Goal: Task Accomplishment & Management: Manage account settings

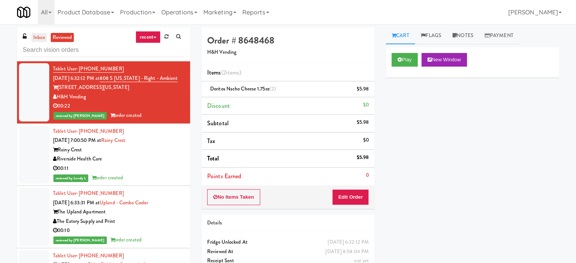
click at [42, 39] on link "inbox" at bounding box center [39, 37] width 16 height 9
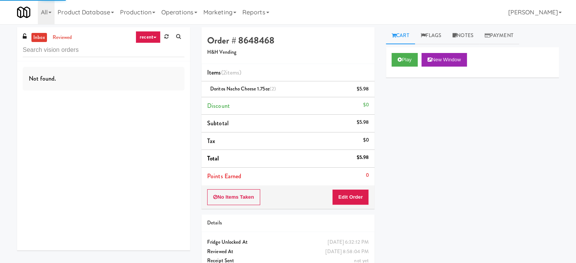
click at [137, 39] on link "recent" at bounding box center [148, 37] width 25 height 12
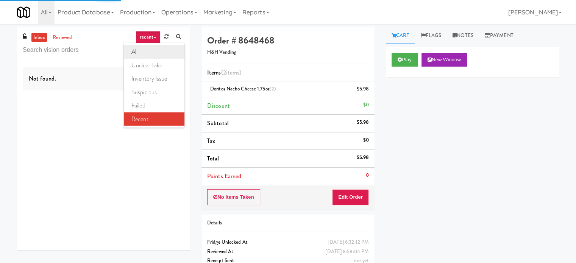
click at [133, 52] on link "all" at bounding box center [154, 52] width 61 height 14
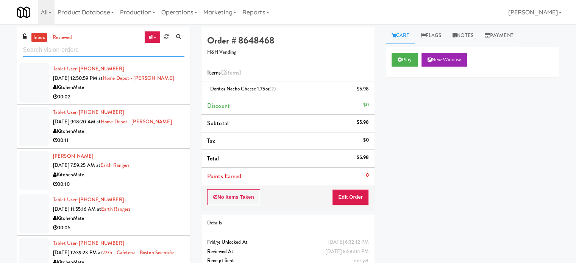
click at [104, 47] on input "text" at bounding box center [104, 50] width 162 height 14
paste input "JVT drink (energy)"
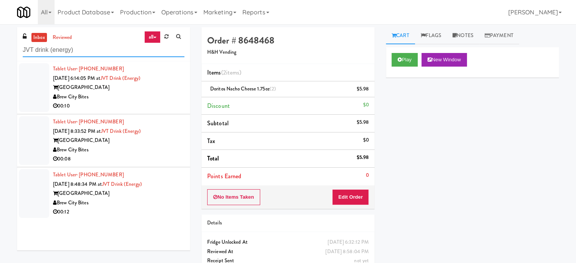
type input "JVT drink (energy)"
click at [108, 88] on div "[GEOGRAPHIC_DATA]" at bounding box center [118, 87] width 131 height 9
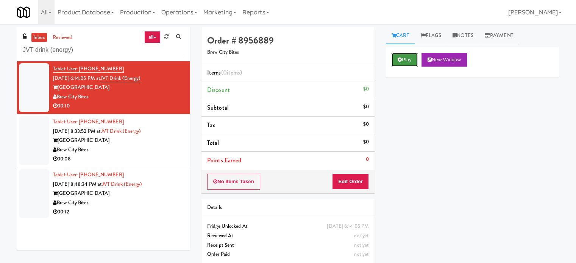
click at [414, 59] on button "Play" at bounding box center [405, 60] width 26 height 14
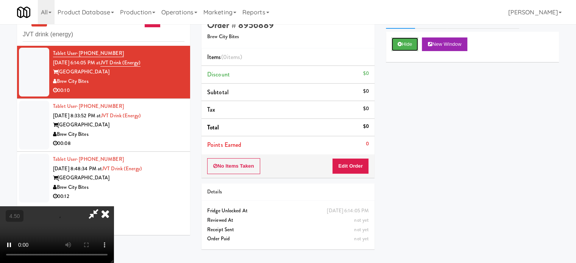
scroll to position [24, 0]
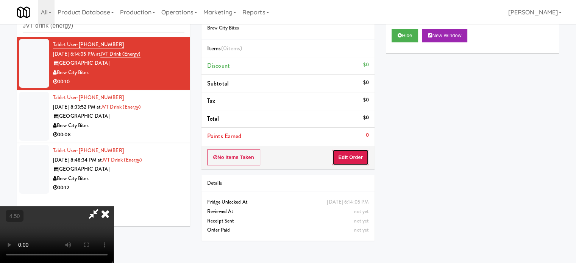
click at [357, 156] on button "Edit Order" at bounding box center [350, 158] width 37 height 16
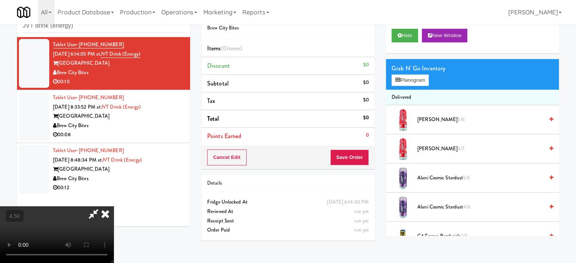
click at [114, 206] on video at bounding box center [57, 234] width 114 height 57
drag, startPoint x: 228, startPoint y: 147, endPoint x: 237, endPoint y: 125, distance: 23.4
click at [114, 206] on video at bounding box center [57, 234] width 114 height 57
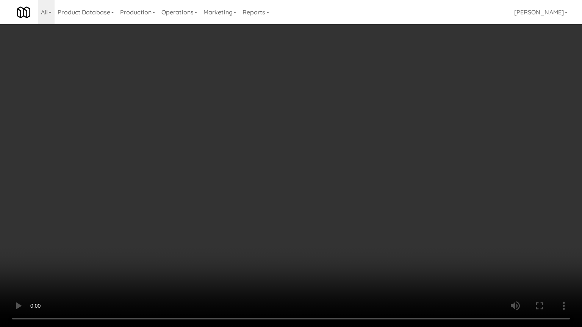
click at [245, 159] on video at bounding box center [291, 163] width 582 height 327
click at [239, 171] on video at bounding box center [291, 163] width 582 height 327
click at [254, 178] on video at bounding box center [291, 163] width 582 height 327
click at [258, 176] on video at bounding box center [291, 163] width 582 height 327
click at [301, 188] on video at bounding box center [291, 163] width 582 height 327
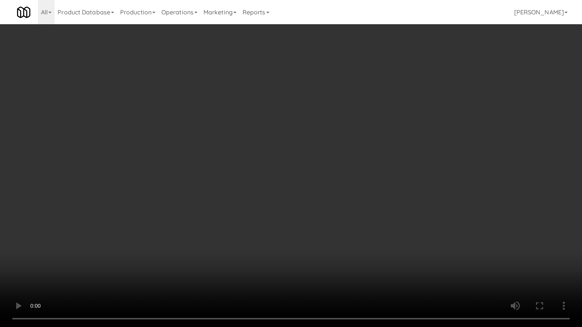
click at [301, 189] on video at bounding box center [291, 163] width 582 height 327
click at [310, 179] on video at bounding box center [291, 163] width 582 height 327
click at [292, 181] on video at bounding box center [291, 163] width 582 height 327
click at [309, 184] on video at bounding box center [291, 163] width 582 height 327
click at [289, 186] on video at bounding box center [291, 163] width 582 height 327
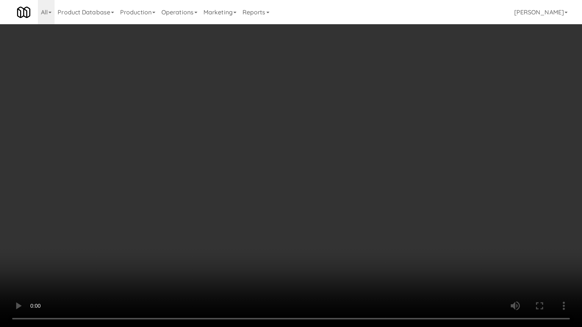
click at [295, 188] on video at bounding box center [291, 163] width 582 height 327
click at [307, 179] on video at bounding box center [291, 163] width 582 height 327
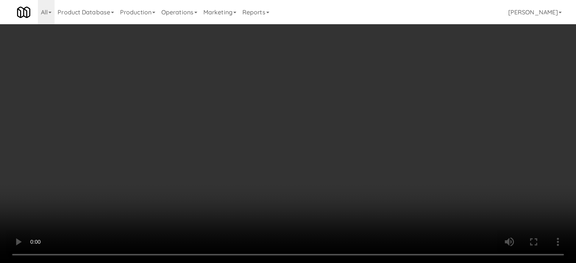
scroll to position [568, 0]
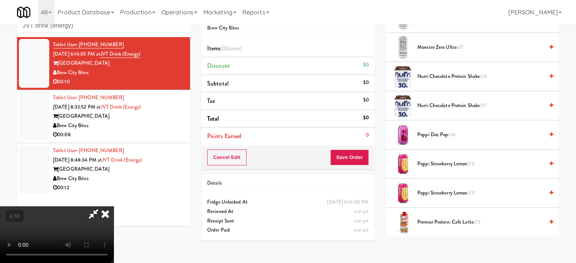
click at [439, 160] on span "Poppi Strawberry Lemon 5/5" at bounding box center [480, 163] width 126 height 9
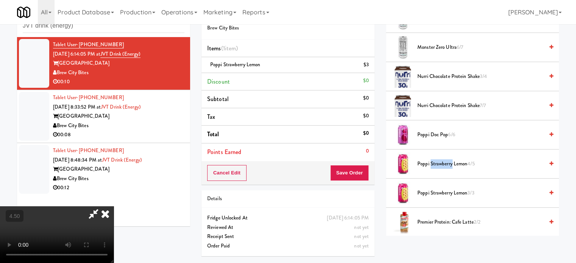
click at [440, 160] on span "Poppi Strawberry Lemon 4/5" at bounding box center [480, 163] width 126 height 9
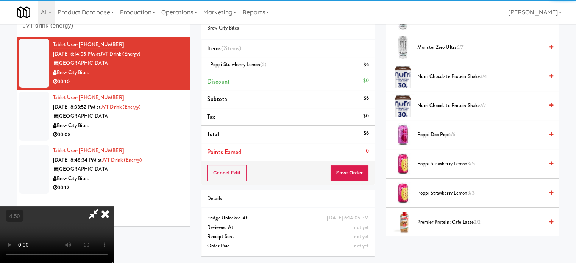
click at [114, 206] on icon at bounding box center [105, 213] width 17 height 15
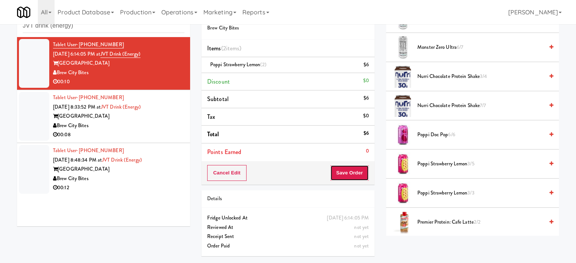
click at [348, 171] on button "Save Order" at bounding box center [349, 173] width 39 height 16
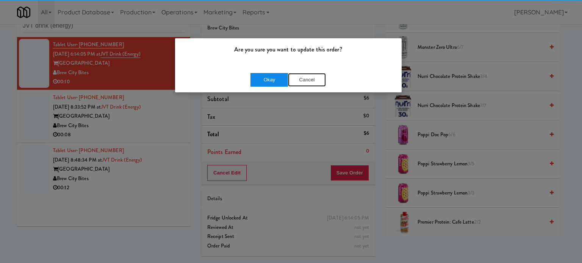
click at [288, 80] on button "Cancel" at bounding box center [307, 80] width 38 height 14
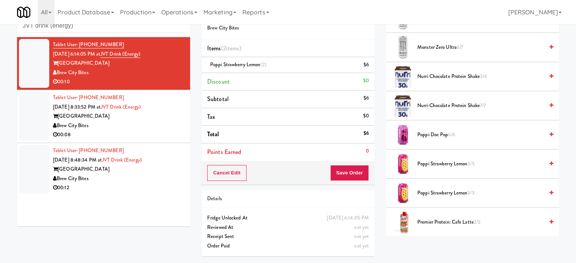
click at [343, 181] on div "Cancel Edit Save Order" at bounding box center [287, 172] width 173 height 23
click at [343, 173] on button "Save Order" at bounding box center [349, 173] width 39 height 16
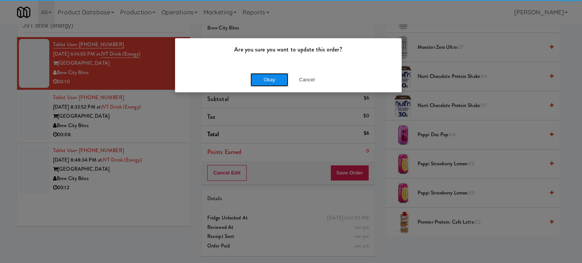
click at [281, 80] on button "Okay" at bounding box center [269, 80] width 38 height 14
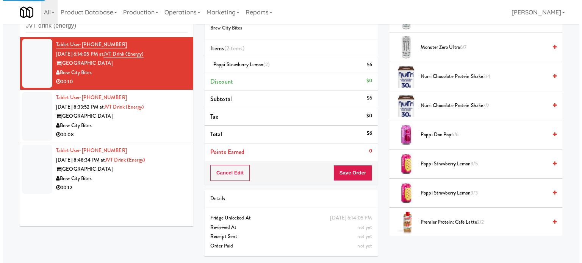
scroll to position [71, 0]
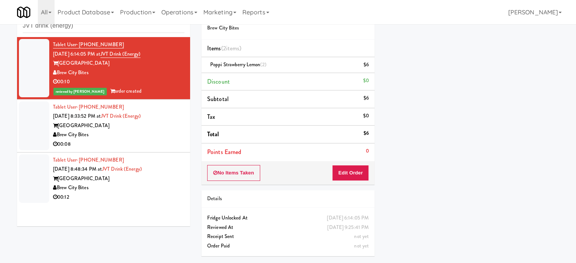
click at [159, 136] on div "Brew City Bites" at bounding box center [118, 134] width 131 height 9
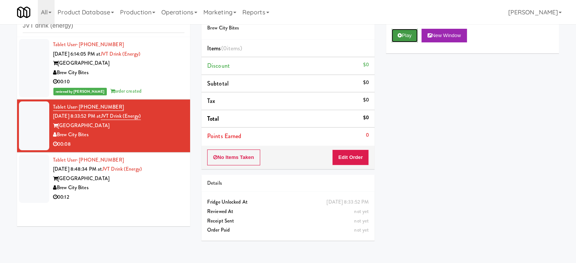
click at [413, 35] on button "Play" at bounding box center [405, 36] width 26 height 14
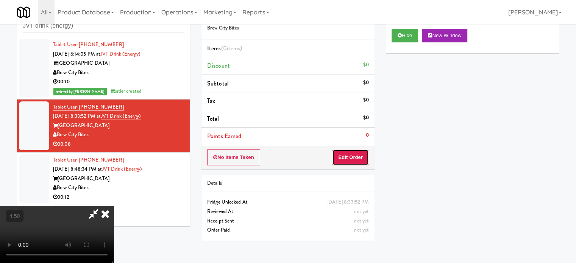
click at [348, 156] on button "Edit Order" at bounding box center [350, 158] width 37 height 16
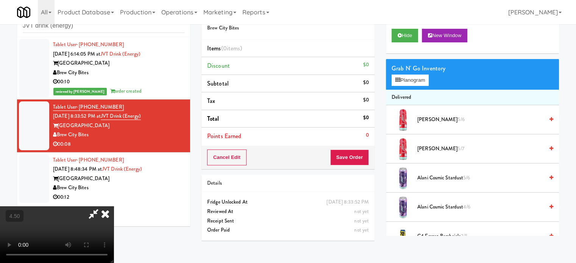
click at [114, 206] on video at bounding box center [57, 234] width 114 height 57
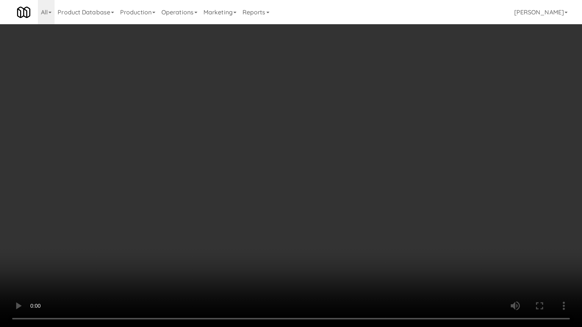
click at [188, 192] on video at bounding box center [291, 163] width 582 height 327
click at [301, 171] on video at bounding box center [291, 163] width 582 height 327
drag, startPoint x: 321, startPoint y: 167, endPoint x: 330, endPoint y: 165, distance: 8.9
click at [322, 167] on video at bounding box center [291, 163] width 582 height 327
click at [320, 172] on video at bounding box center [291, 163] width 582 height 327
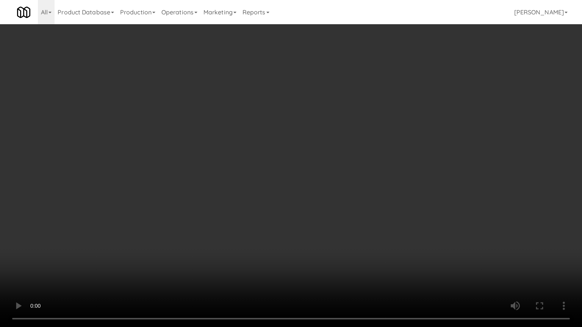
click at [325, 171] on video at bounding box center [291, 163] width 582 height 327
drag, startPoint x: 329, startPoint y: 171, endPoint x: 492, endPoint y: 79, distance: 186.2
click at [330, 171] on video at bounding box center [291, 163] width 582 height 327
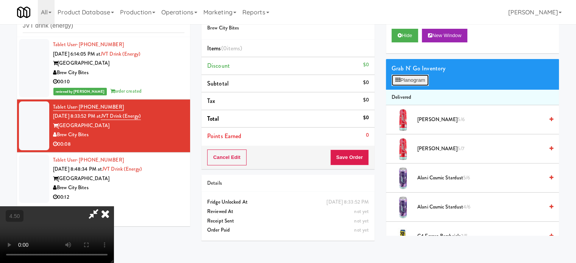
click at [423, 82] on button "Planogram" at bounding box center [410, 80] width 37 height 11
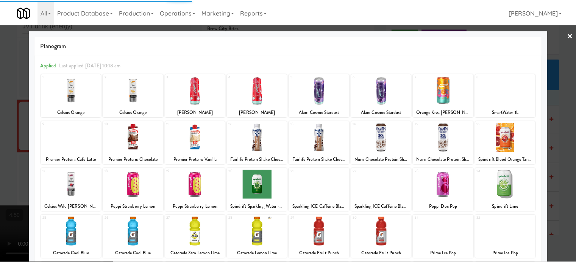
scroll to position [108, 0]
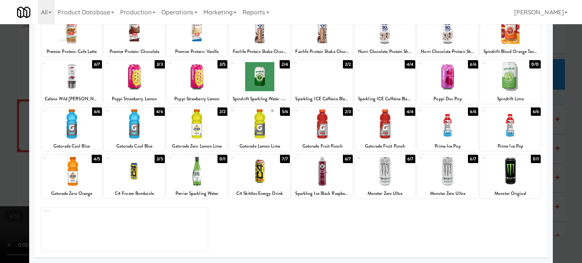
click at [468, 159] on div "6/7" at bounding box center [473, 159] width 10 height 8
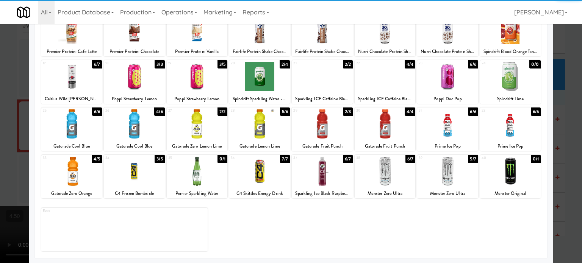
click at [562, 164] on div at bounding box center [291, 131] width 582 height 263
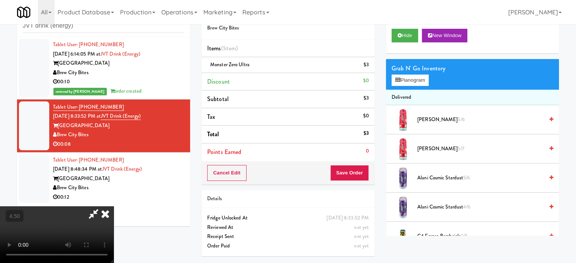
click at [114, 206] on video at bounding box center [57, 234] width 114 height 57
drag, startPoint x: 302, startPoint y: 162, endPoint x: 309, endPoint y: 166, distance: 8.3
click at [114, 206] on video at bounding box center [57, 234] width 114 height 57
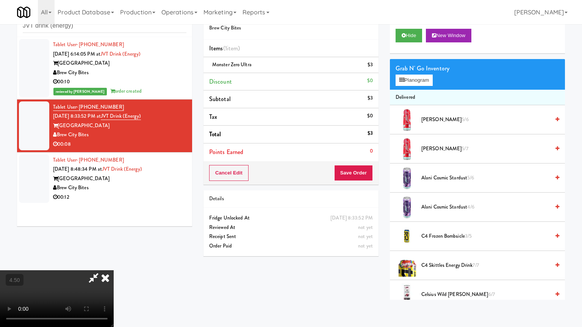
click at [114, 263] on video at bounding box center [57, 298] width 114 height 57
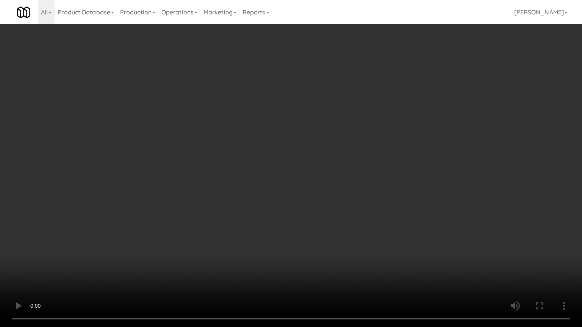
click at [334, 141] on video at bounding box center [291, 163] width 582 height 327
click at [334, 139] on video at bounding box center [291, 163] width 582 height 327
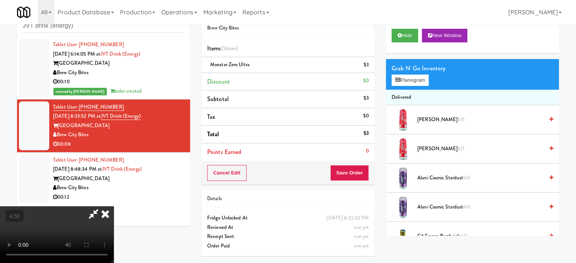
click at [102, 206] on icon at bounding box center [93, 213] width 17 height 15
click at [346, 172] on button "Save Order" at bounding box center [349, 173] width 39 height 16
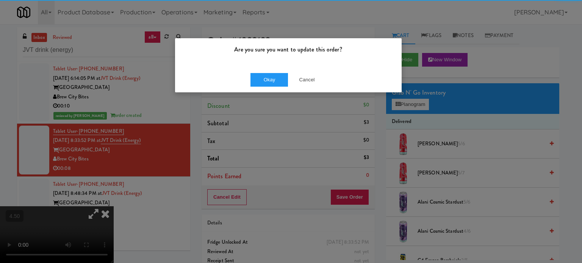
click at [271, 71] on div "Okay Cancel" at bounding box center [288, 79] width 226 height 25
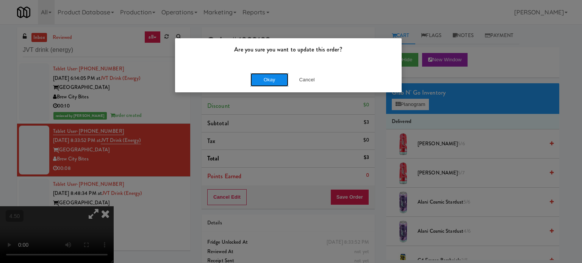
click at [267, 77] on button "Okay" at bounding box center [269, 80] width 38 height 14
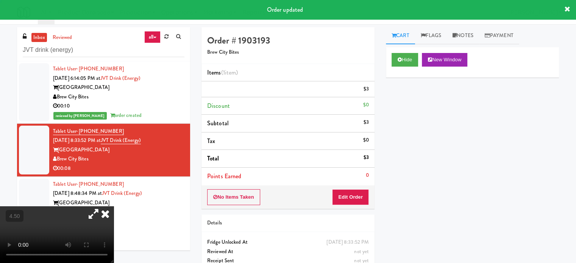
click at [193, 59] on div "inbox reviewed all all unclear take inventory issue suspicious failed recent JV…" at bounding box center [287, 156] width 553 height 259
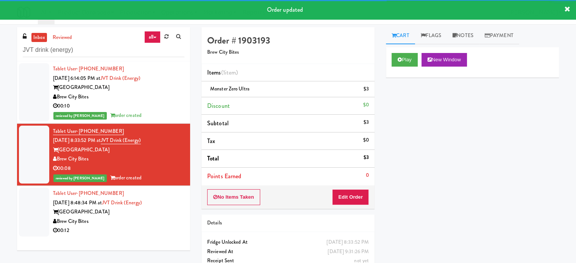
click at [162, 212] on div "[GEOGRAPHIC_DATA]" at bounding box center [118, 212] width 131 height 9
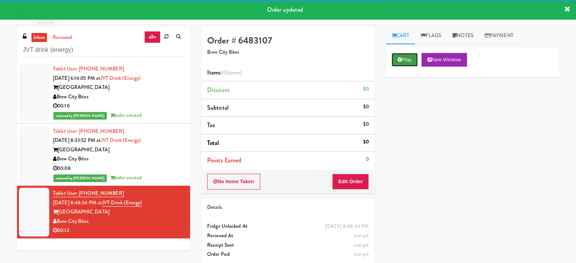
click at [400, 60] on icon at bounding box center [400, 59] width 4 height 5
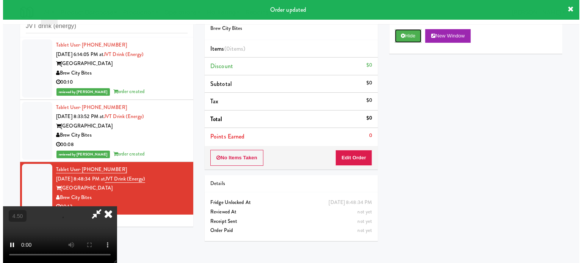
scroll to position [24, 0]
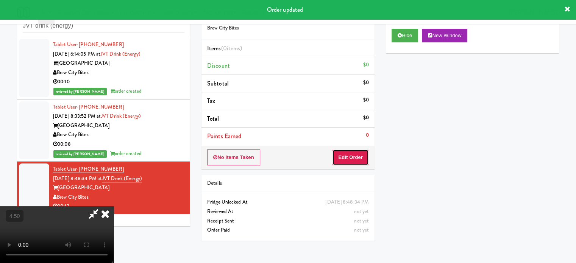
click at [358, 155] on button "Edit Order" at bounding box center [350, 158] width 37 height 16
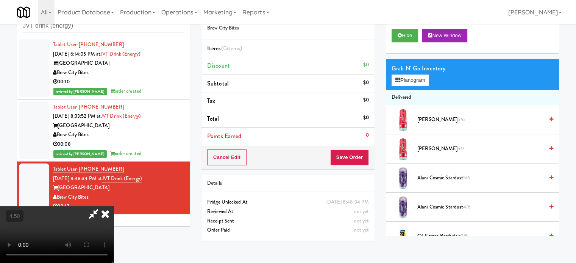
drag, startPoint x: 265, startPoint y: 169, endPoint x: 270, endPoint y: 165, distance: 6.6
click at [114, 206] on video at bounding box center [57, 234] width 114 height 57
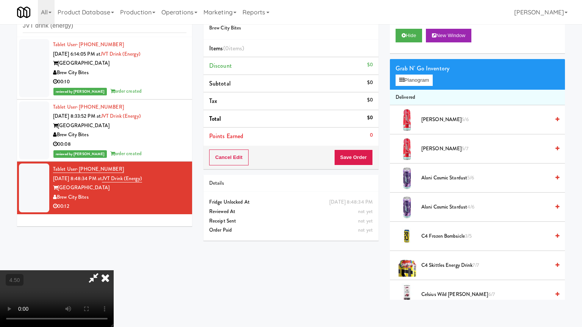
click at [114, 263] on video at bounding box center [57, 298] width 114 height 57
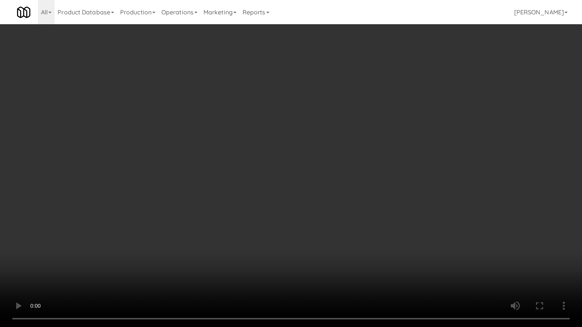
click at [307, 132] on video at bounding box center [291, 163] width 582 height 327
drag, startPoint x: 315, startPoint y: 144, endPoint x: 318, endPoint y: 151, distance: 8.4
click at [317, 147] on video at bounding box center [291, 163] width 582 height 327
click at [316, 156] on video at bounding box center [291, 163] width 582 height 327
drag, startPoint x: 337, startPoint y: 151, endPoint x: 345, endPoint y: 145, distance: 10.1
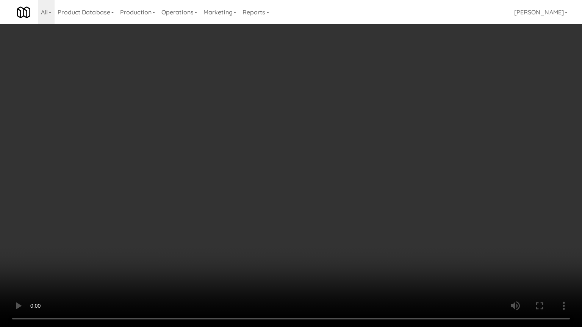
click at [345, 145] on video at bounding box center [291, 163] width 582 height 327
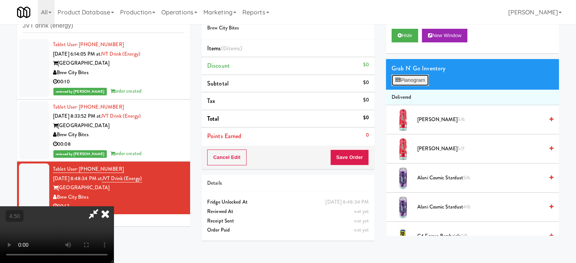
click at [403, 80] on button "Planogram" at bounding box center [410, 80] width 37 height 11
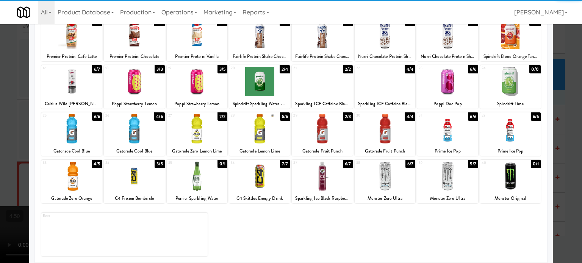
scroll to position [108, 0]
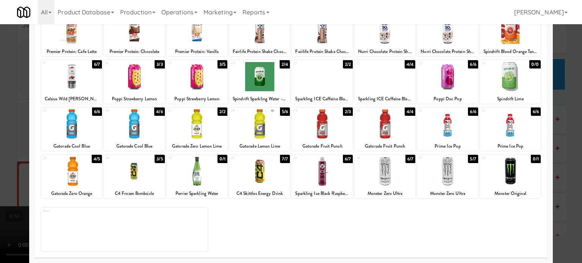
click at [92, 160] on div "4/5" at bounding box center [97, 159] width 10 height 8
drag, startPoint x: 566, startPoint y: 154, endPoint x: 524, endPoint y: 153, distance: 41.7
click at [567, 155] on div at bounding box center [291, 131] width 582 height 263
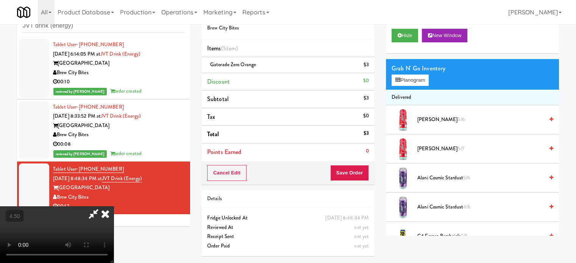
click at [114, 206] on video at bounding box center [57, 234] width 114 height 57
drag, startPoint x: 273, startPoint y: 178, endPoint x: 294, endPoint y: 144, distance: 40.4
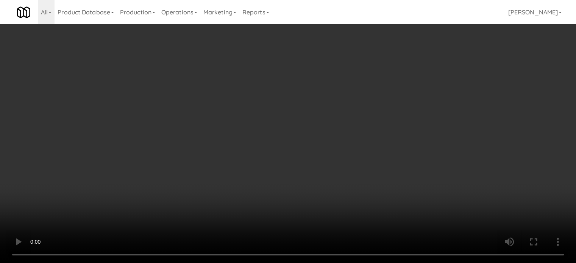
click at [276, 172] on video at bounding box center [288, 131] width 576 height 263
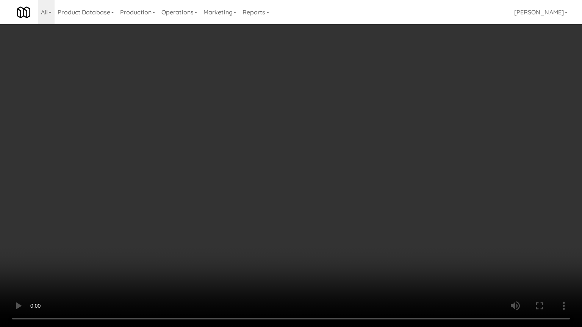
click at [309, 125] on video at bounding box center [291, 163] width 582 height 327
click at [329, 135] on video at bounding box center [291, 163] width 582 height 327
click at [368, 137] on video at bounding box center [291, 163] width 582 height 327
click at [304, 140] on video at bounding box center [291, 163] width 582 height 327
click at [359, 156] on video at bounding box center [291, 163] width 582 height 327
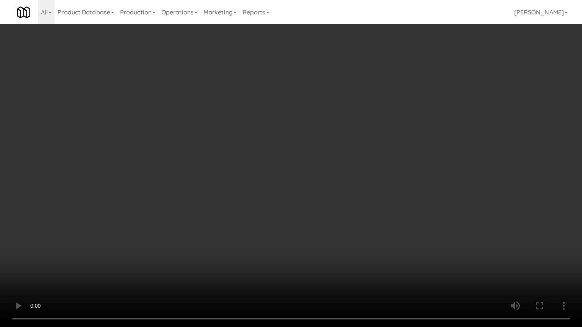
click at [316, 156] on video at bounding box center [291, 163] width 582 height 327
drag, startPoint x: 317, startPoint y: 110, endPoint x: 384, endPoint y: 110, distance: 67.4
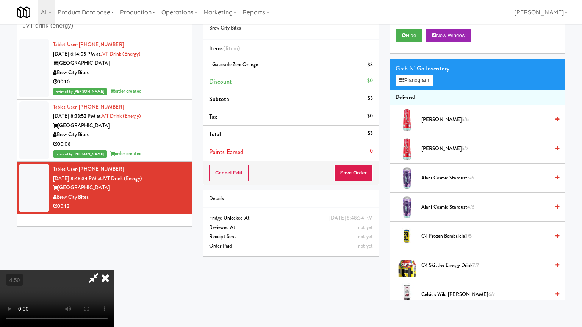
click at [114, 263] on video at bounding box center [57, 298] width 114 height 57
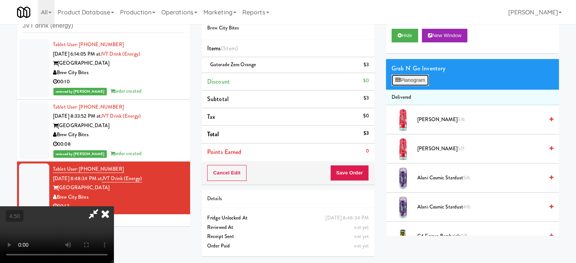
click at [415, 83] on button "Planogram" at bounding box center [410, 80] width 37 height 11
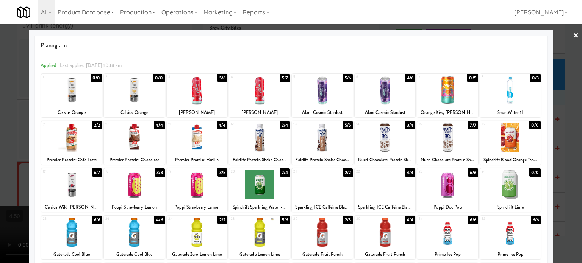
click at [279, 126] on div "2/4" at bounding box center [284, 125] width 10 height 8
click at [565, 143] on div at bounding box center [291, 131] width 582 height 263
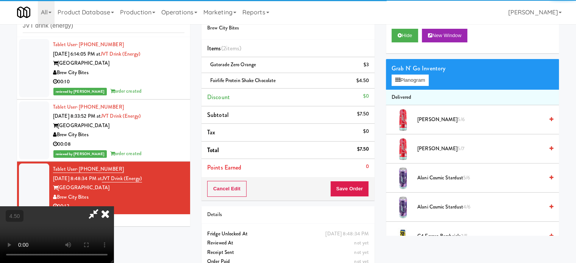
click at [114, 206] on video at bounding box center [57, 234] width 114 height 57
drag, startPoint x: 230, startPoint y: 104, endPoint x: 240, endPoint y: 141, distance: 38.6
click at [114, 206] on video at bounding box center [57, 234] width 114 height 57
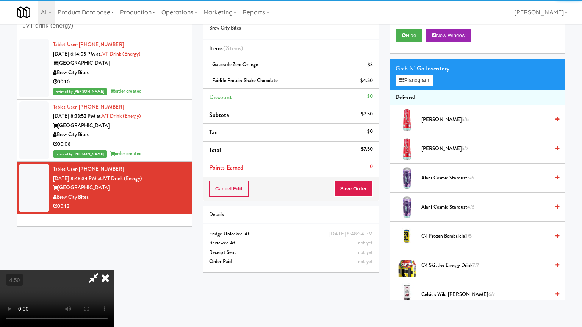
drag, startPoint x: 240, startPoint y: 141, endPoint x: 352, endPoint y: 87, distance: 123.8
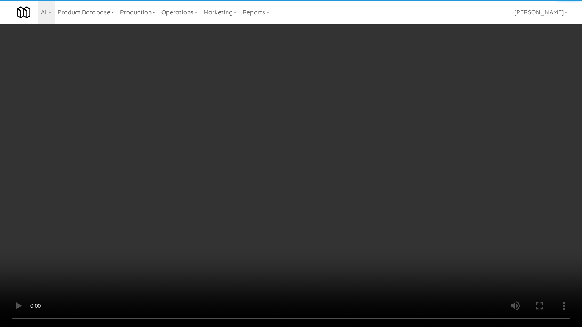
click at [241, 141] on video at bounding box center [291, 163] width 582 height 327
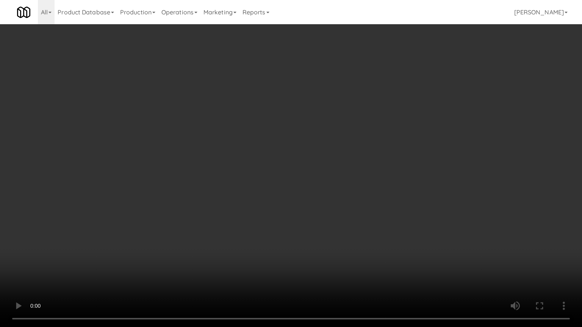
drag, startPoint x: 261, startPoint y: 109, endPoint x: 268, endPoint y: 103, distance: 9.2
click at [261, 109] on video at bounding box center [291, 163] width 582 height 327
drag, startPoint x: 268, startPoint y: 103, endPoint x: 363, endPoint y: 27, distance: 122.2
click at [269, 102] on video at bounding box center [291, 163] width 582 height 327
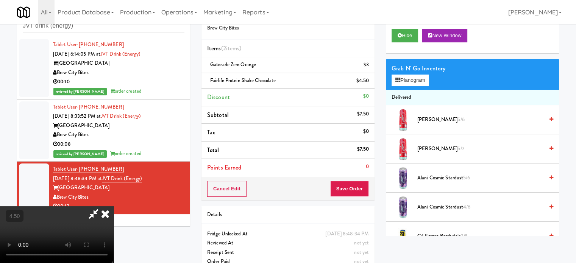
drag, startPoint x: 331, startPoint y: 31, endPoint x: 301, endPoint y: 105, distance: 79.3
click at [114, 206] on icon at bounding box center [105, 213] width 17 height 15
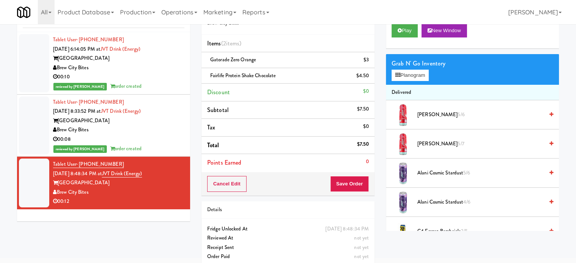
scroll to position [38, 0]
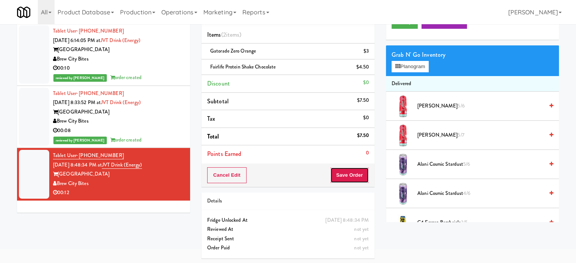
click at [348, 167] on button "Save Order" at bounding box center [349, 175] width 39 height 16
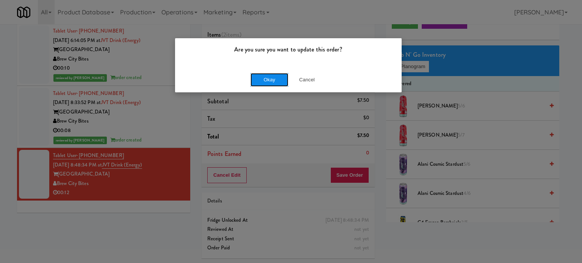
click at [273, 74] on button "Okay" at bounding box center [269, 80] width 38 height 14
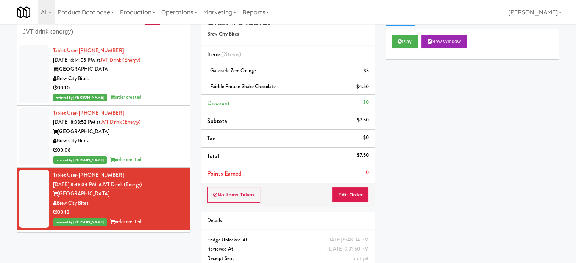
scroll to position [0, 0]
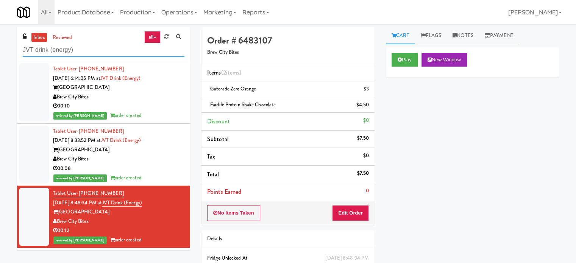
click at [88, 50] on input "JVT drink (energy)" at bounding box center [104, 50] width 162 height 14
paste input "305 [PERSON_NAME][GEOGRAPHIC_DATA], Ground Floor"
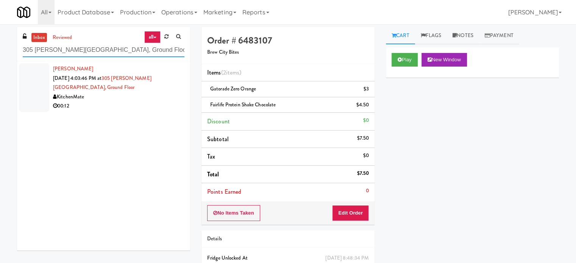
type input "305 [PERSON_NAME][GEOGRAPHIC_DATA], Ground Floor"
click at [116, 103] on div "00:12" at bounding box center [118, 105] width 131 height 9
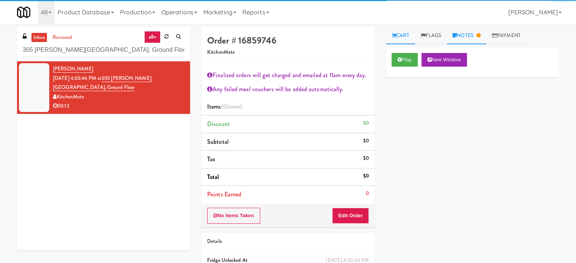
click at [475, 37] on link "Notes" at bounding box center [466, 35] width 39 height 17
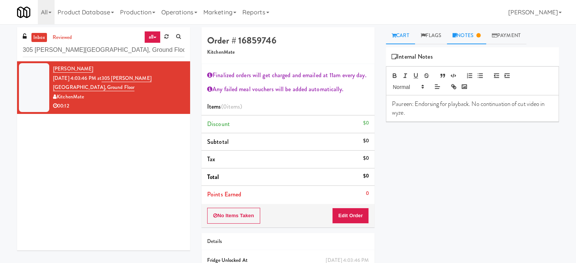
click at [404, 37] on link "Cart" at bounding box center [400, 35] width 29 height 17
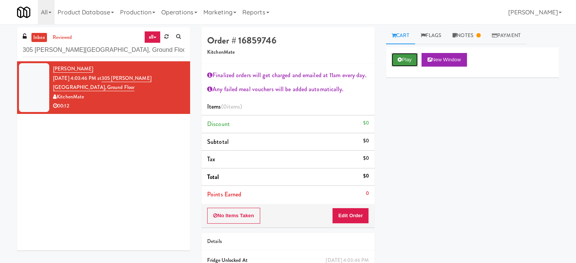
click at [404, 58] on button "Play" at bounding box center [405, 60] width 26 height 14
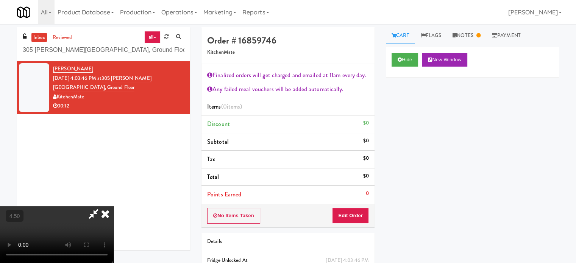
drag, startPoint x: 194, startPoint y: 174, endPoint x: 197, endPoint y: 169, distance: 5.6
click at [114, 206] on video at bounding box center [57, 234] width 114 height 57
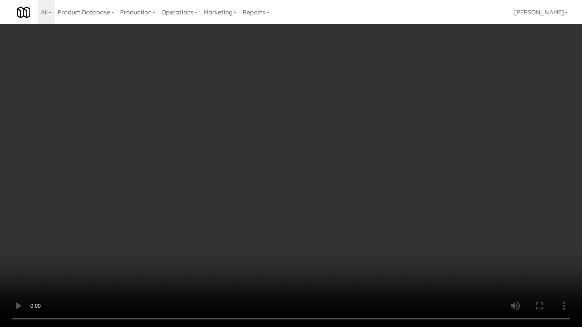
click at [229, 223] on video at bounding box center [291, 163] width 582 height 327
click at [306, 197] on video at bounding box center [291, 163] width 582 height 327
click at [308, 190] on video at bounding box center [291, 163] width 582 height 327
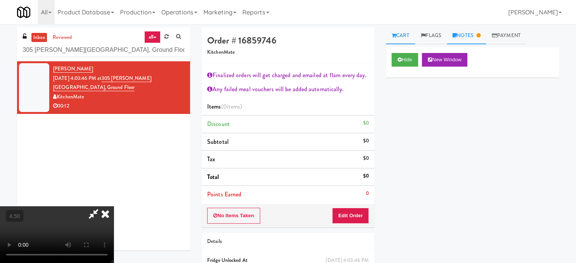
drag, startPoint x: 479, startPoint y: 35, endPoint x: 480, endPoint y: 39, distance: 4.1
click at [479, 35] on link "Notes" at bounding box center [466, 35] width 39 height 17
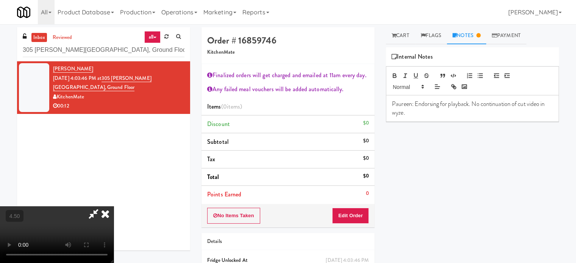
click at [114, 206] on icon at bounding box center [105, 213] width 17 height 15
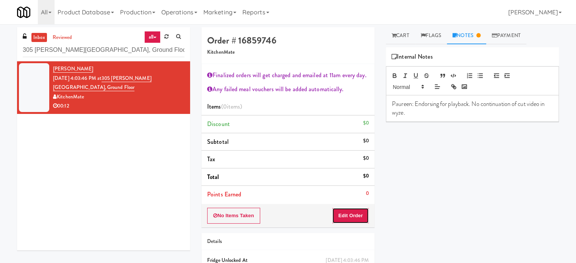
click at [348, 213] on button "Edit Order" at bounding box center [350, 216] width 37 height 16
click at [408, 39] on link "Cart" at bounding box center [400, 35] width 29 height 17
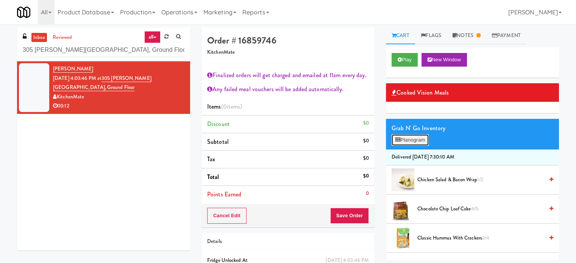
click at [414, 140] on button "Planogram" at bounding box center [410, 139] width 37 height 11
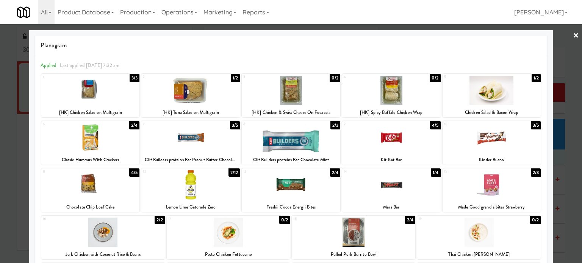
click at [332, 175] on div "2/4" at bounding box center [335, 173] width 10 height 8
click at [567, 165] on div at bounding box center [291, 131] width 582 height 263
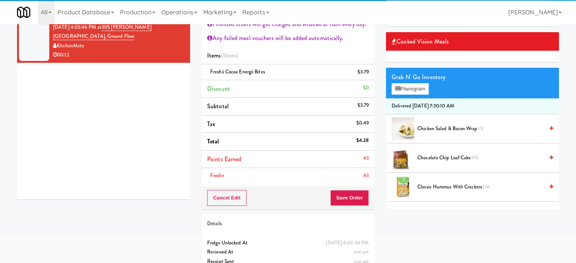
scroll to position [74, 0]
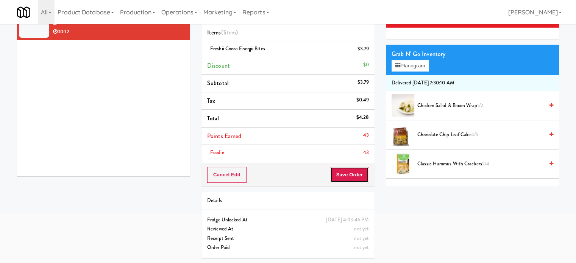
click at [361, 171] on button "Save Order" at bounding box center [349, 175] width 39 height 16
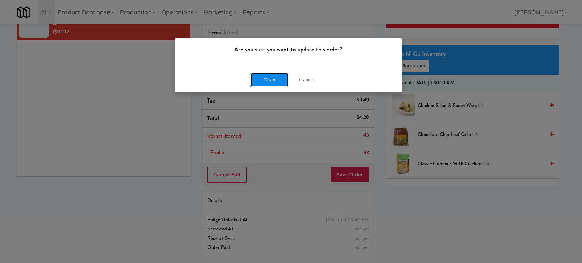
click at [265, 78] on button "Okay" at bounding box center [269, 80] width 38 height 14
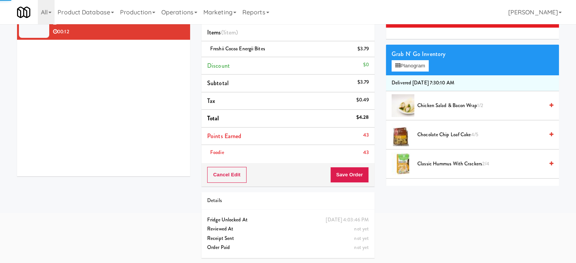
scroll to position [0, 0]
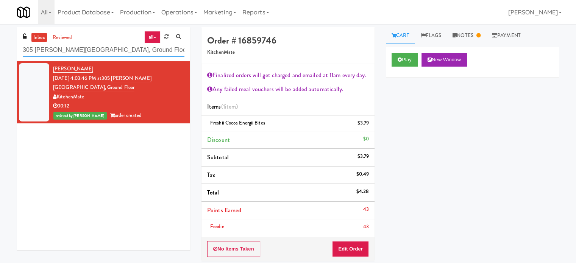
click at [113, 51] on input "305 [PERSON_NAME][GEOGRAPHIC_DATA], Ground Floor" at bounding box center [104, 50] width 162 height 14
click at [112, 51] on input "305 [PERSON_NAME][GEOGRAPHIC_DATA], Ground Floor" at bounding box center [104, 50] width 162 height 14
paste input "IKEA [GEOGRAPHIC_DATA]"
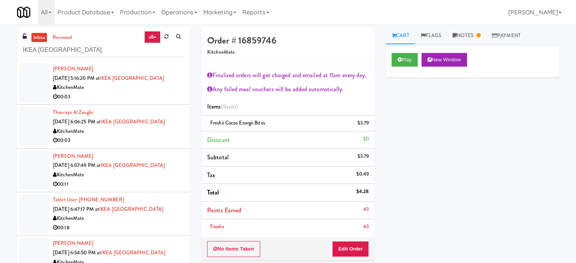
click at [331, 6] on div "All 325 Vending [URL][DOMAIN_NAME] 901 Smrt Mrkt [URL][DOMAIN_NAME] 9518002 [GE…" at bounding box center [288, 12] width 542 height 24
click at [164, 92] on div "00:03" at bounding box center [118, 96] width 131 height 9
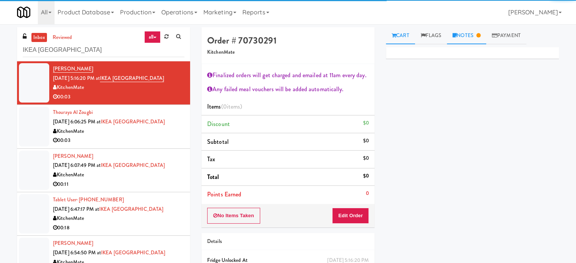
drag, startPoint x: 479, startPoint y: 34, endPoint x: 479, endPoint y: 39, distance: 5.3
click at [479, 35] on link "Notes" at bounding box center [466, 35] width 39 height 17
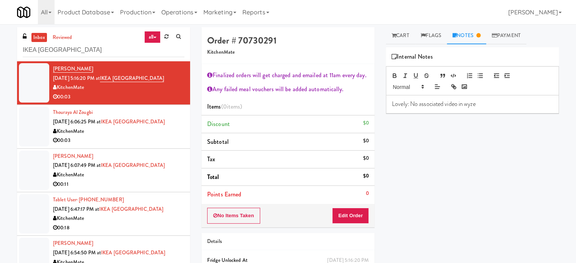
click at [148, 150] on li "[PERSON_NAME] [DATE] 6:07:49 PM at [GEOGRAPHIC_DATA] KitchenMate 00:11" at bounding box center [103, 171] width 173 height 44
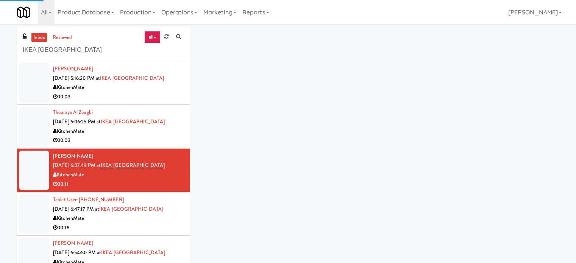
click at [155, 137] on div "00:03" at bounding box center [118, 140] width 131 height 9
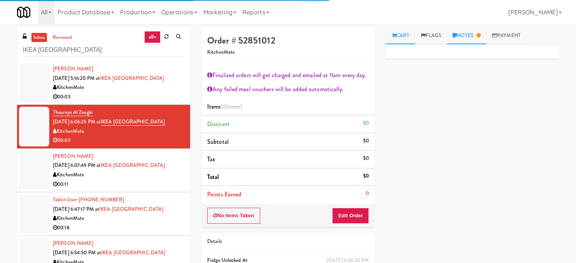
click at [477, 36] on link "Notes" at bounding box center [466, 35] width 39 height 17
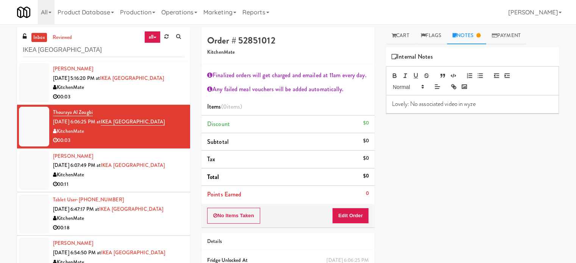
click at [156, 182] on div "00:11" at bounding box center [118, 184] width 131 height 9
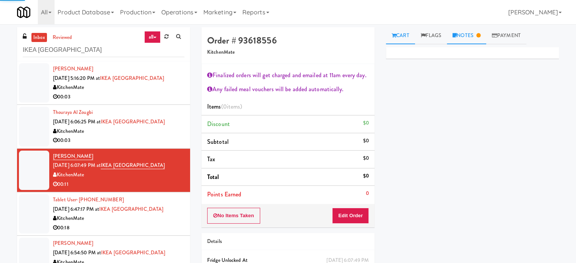
click at [471, 33] on link "Notes" at bounding box center [466, 35] width 39 height 17
click at [497, 113] on div "Lovely: No associated video in wyze" at bounding box center [472, 104] width 173 height 18
click at [161, 98] on div "00:03" at bounding box center [118, 96] width 131 height 9
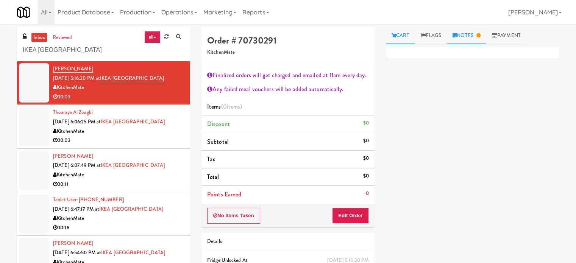
click at [476, 37] on link "Notes" at bounding box center [466, 35] width 39 height 17
click at [512, 162] on div "Primary Flag Clear Flag if unable to determine what was taken or order not proc…" at bounding box center [472, 189] width 173 height 284
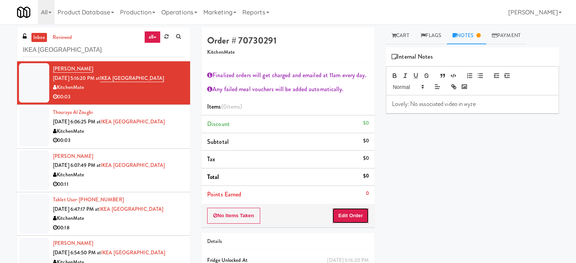
click at [351, 217] on button "Edit Order" at bounding box center [350, 216] width 37 height 16
drag, startPoint x: 395, startPoint y: 34, endPoint x: 395, endPoint y: 42, distance: 7.6
click at [395, 34] on icon at bounding box center [394, 35] width 5 height 5
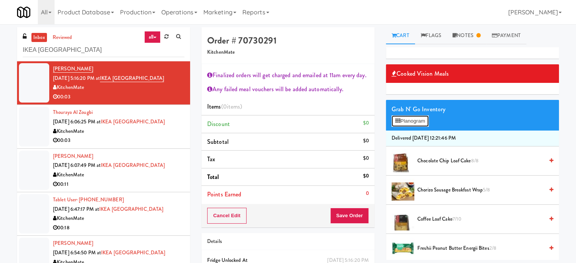
click at [418, 117] on button "Planogram" at bounding box center [410, 121] width 37 height 11
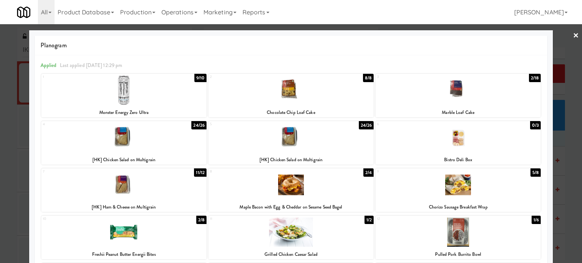
click at [199, 124] on div "24/26" at bounding box center [198, 125] width 15 height 8
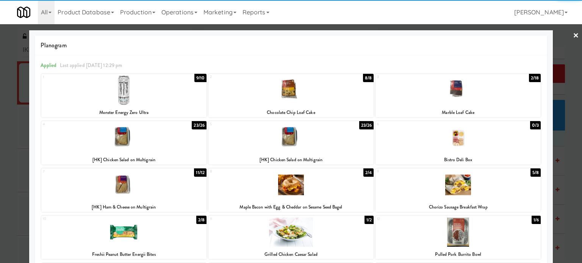
drag, startPoint x: 563, startPoint y: 152, endPoint x: 300, endPoint y: 172, distance: 263.6
click at [563, 153] on div at bounding box center [291, 131] width 582 height 263
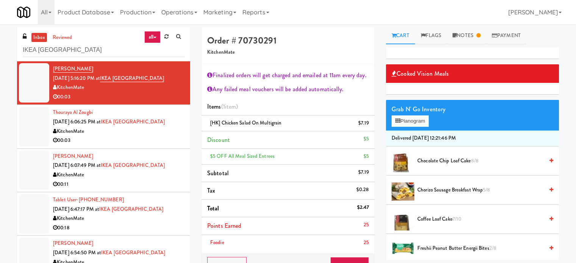
scroll to position [89, 0]
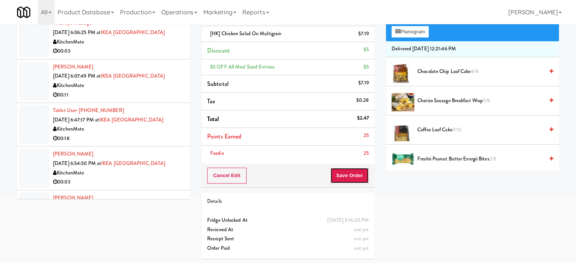
click at [350, 176] on button "Save Order" at bounding box center [349, 176] width 39 height 16
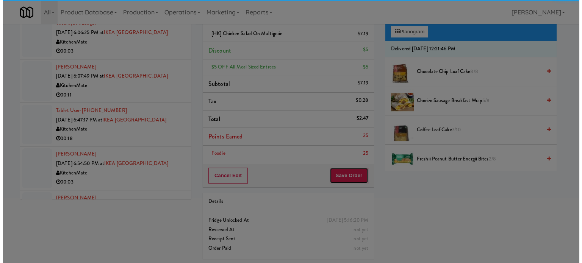
scroll to position [0, 0]
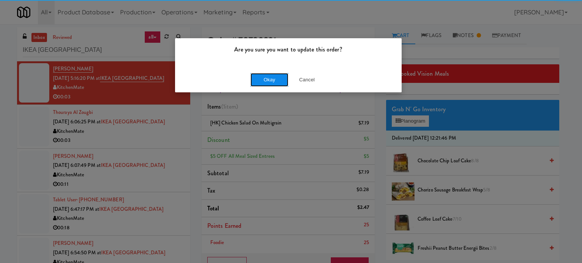
click at [265, 75] on button "Okay" at bounding box center [269, 80] width 38 height 14
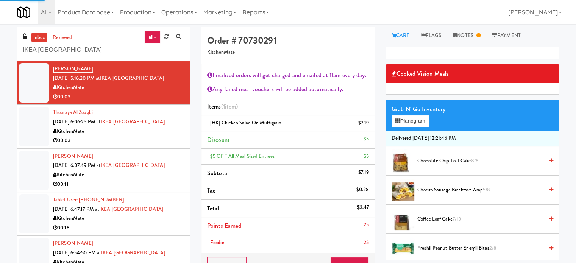
click at [141, 137] on div "00:03" at bounding box center [118, 140] width 131 height 9
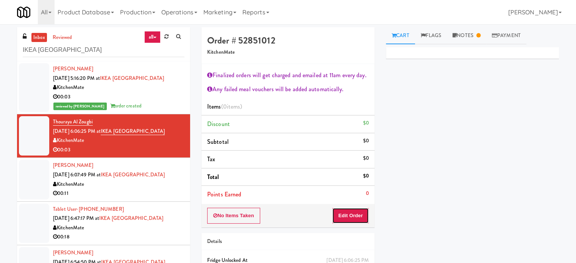
click at [356, 219] on button "Edit Order" at bounding box center [350, 216] width 37 height 16
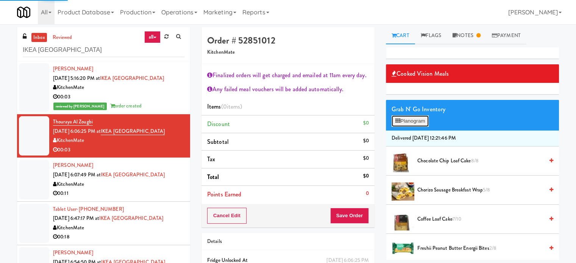
click at [417, 119] on button "Planogram" at bounding box center [410, 121] width 37 height 11
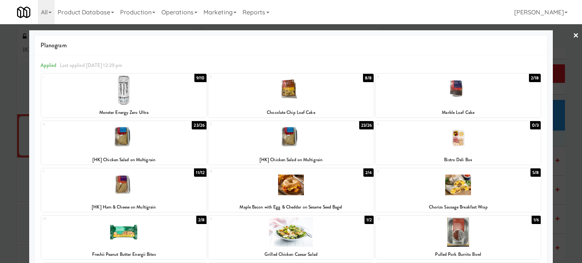
click at [199, 219] on div "2/8" at bounding box center [201, 220] width 10 height 8
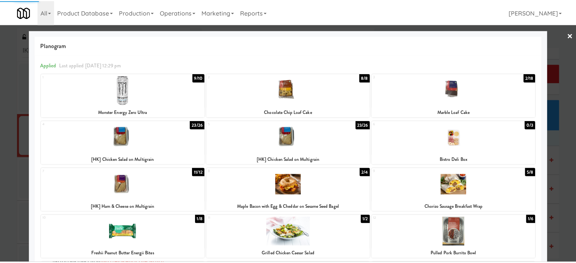
scroll to position [156, 0]
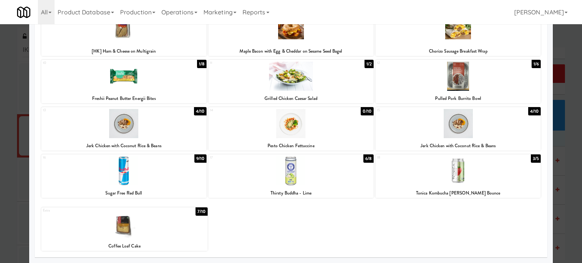
click at [565, 141] on div at bounding box center [291, 131] width 582 height 263
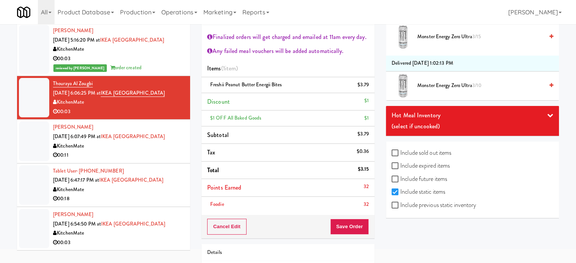
scroll to position [89, 0]
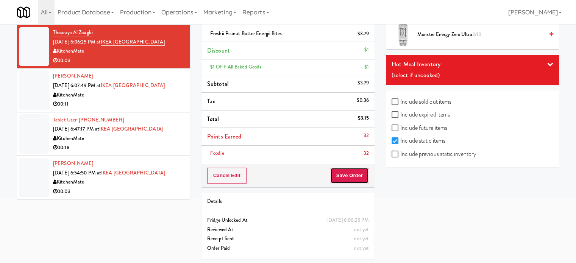
click at [348, 178] on button "Save Order" at bounding box center [349, 176] width 39 height 16
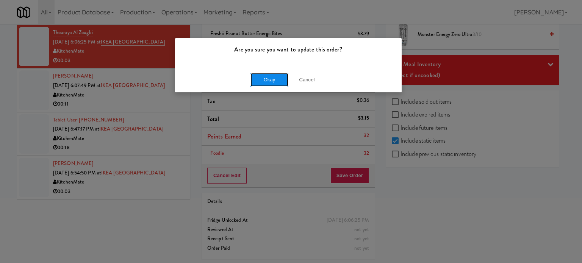
click at [258, 78] on button "Okay" at bounding box center [269, 80] width 38 height 14
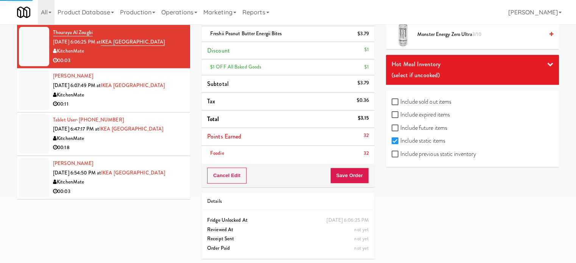
click at [161, 104] on div "00:11" at bounding box center [118, 104] width 131 height 9
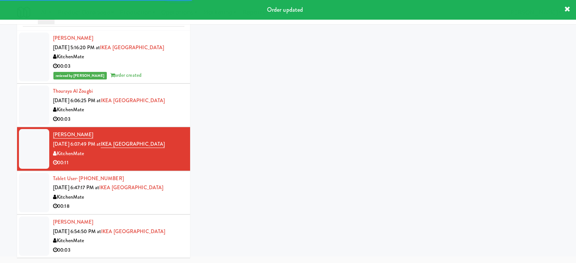
scroll to position [41, 0]
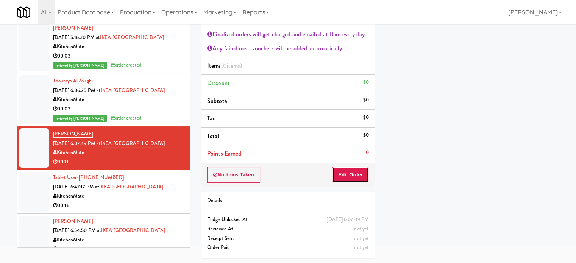
drag, startPoint x: 345, startPoint y: 173, endPoint x: 379, endPoint y: 139, distance: 47.7
click at [345, 173] on button "Edit Order" at bounding box center [350, 175] width 37 height 16
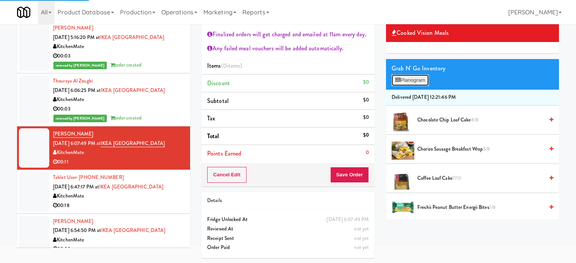
click at [412, 81] on button "Planogram" at bounding box center [410, 80] width 37 height 11
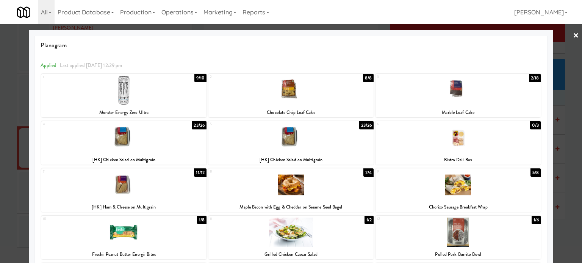
click at [562, 171] on div at bounding box center [291, 131] width 582 height 263
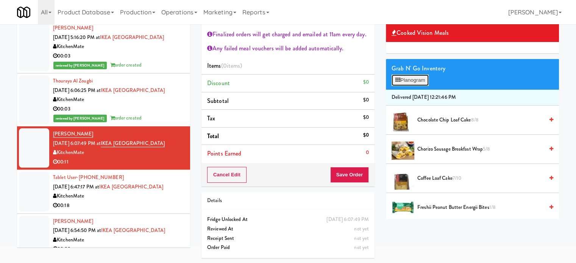
click at [421, 76] on button "Planogram" at bounding box center [410, 80] width 37 height 11
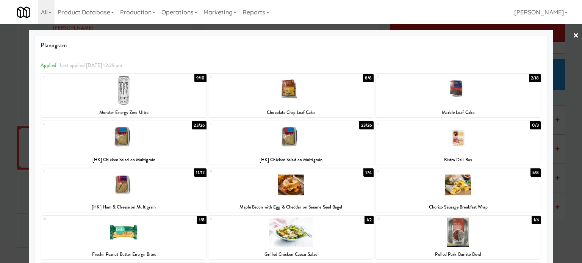
click at [531, 172] on div "5/8" at bounding box center [535, 173] width 10 height 8
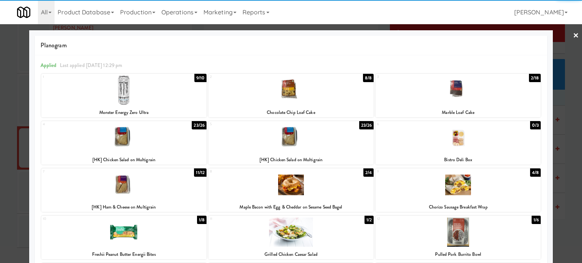
click at [365, 174] on div "2/4" at bounding box center [368, 173] width 10 height 8
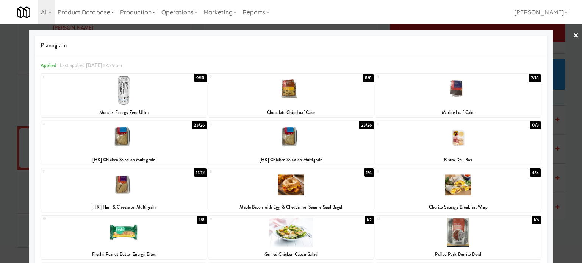
click at [569, 176] on div at bounding box center [291, 131] width 582 height 263
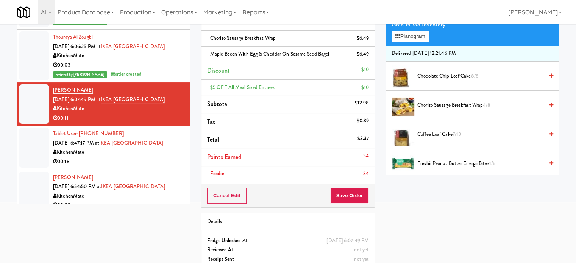
scroll to position [105, 0]
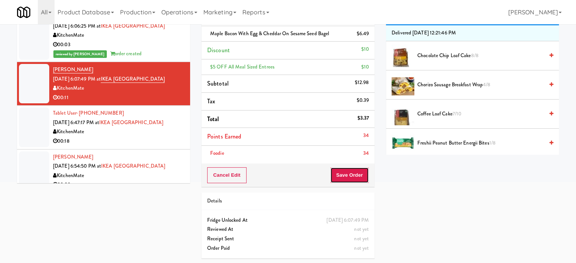
click at [351, 177] on button "Save Order" at bounding box center [349, 175] width 39 height 16
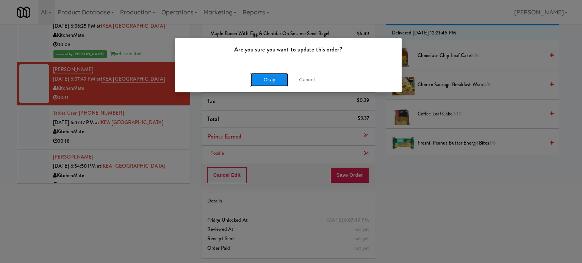
click at [265, 78] on button "Okay" at bounding box center [269, 80] width 38 height 14
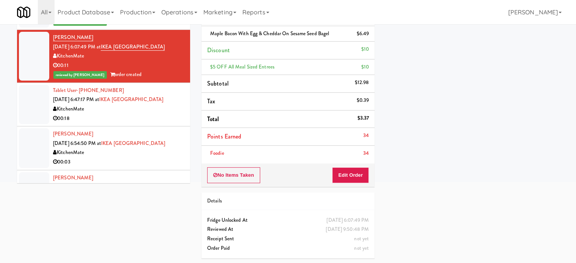
scroll to position [62, 0]
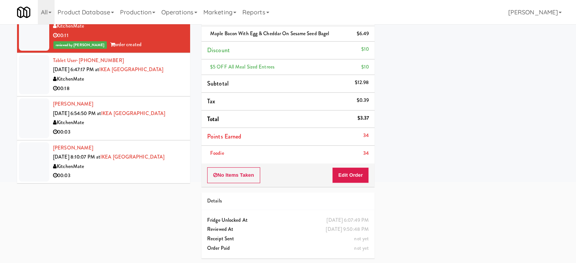
click at [159, 89] on div "00:18" at bounding box center [118, 88] width 131 height 9
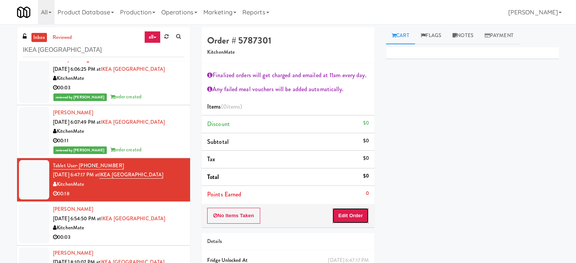
click at [359, 215] on button "Edit Order" at bounding box center [350, 216] width 37 height 16
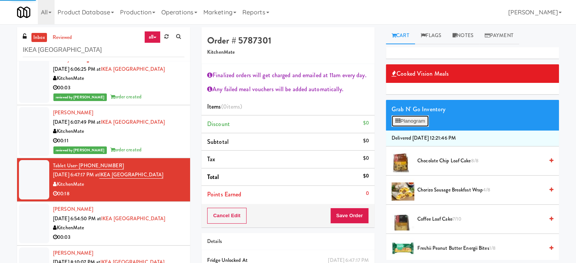
click at [421, 120] on button "Planogram" at bounding box center [410, 121] width 37 height 11
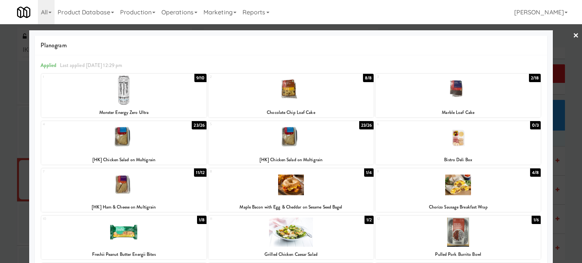
drag, startPoint x: 195, startPoint y: 127, endPoint x: 414, endPoint y: 139, distance: 219.2
click at [195, 127] on div "23/26" at bounding box center [199, 125] width 15 height 8
click at [570, 168] on div at bounding box center [291, 131] width 582 height 263
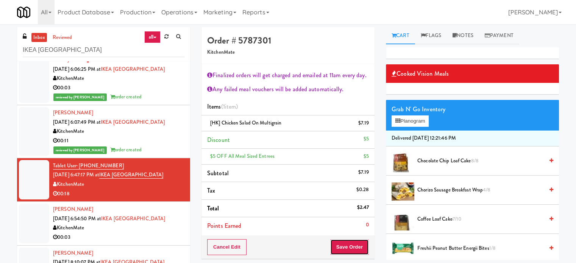
click at [354, 247] on button "Save Order" at bounding box center [349, 247] width 39 height 16
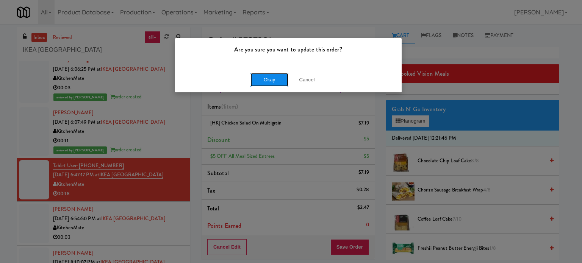
click at [272, 76] on button "Okay" at bounding box center [269, 80] width 38 height 14
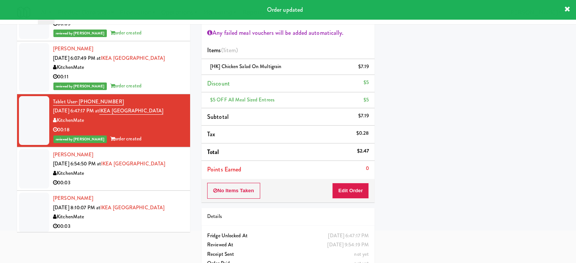
scroll to position [71, 0]
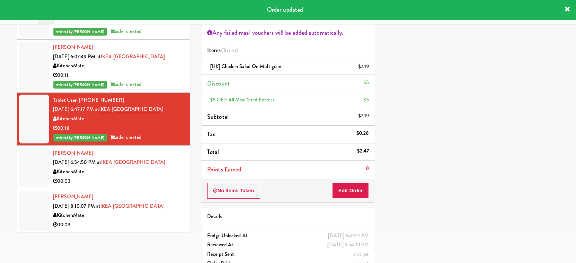
click at [171, 177] on div "00:03" at bounding box center [118, 181] width 131 height 9
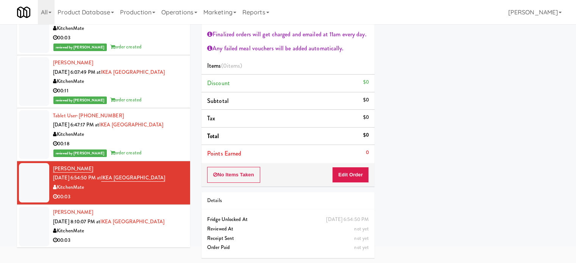
drag, startPoint x: 168, startPoint y: 217, endPoint x: 169, endPoint y: 210, distance: 6.4
click at [168, 216] on div "[PERSON_NAME] [DATE] 8:10:07 PM at [GEOGRAPHIC_DATA] KitchenMate 00:03" at bounding box center [118, 226] width 131 height 37
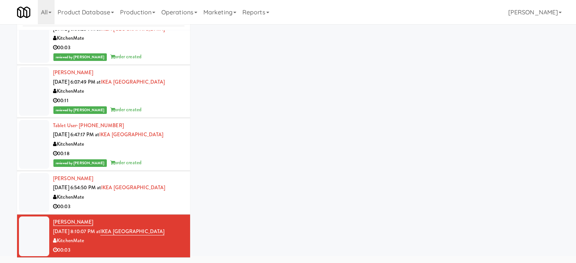
scroll to position [31, 0]
click at [170, 197] on div "KitchenMate" at bounding box center [118, 197] width 131 height 9
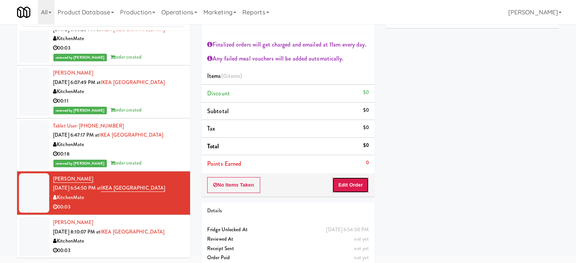
drag, startPoint x: 348, startPoint y: 184, endPoint x: 366, endPoint y: 161, distance: 30.0
click at [348, 184] on button "Edit Order" at bounding box center [350, 185] width 37 height 16
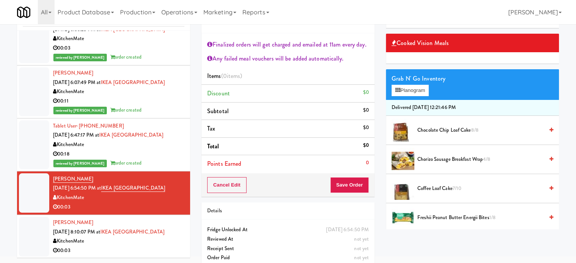
scroll to position [189, 0]
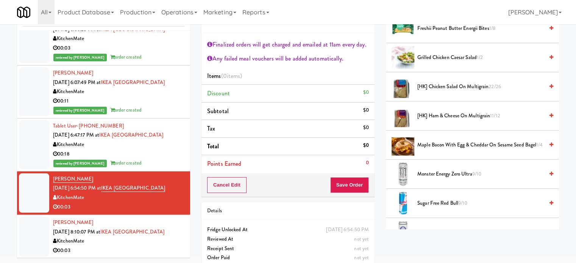
click at [437, 53] on span "Grilled Chicken Caesar Salad 1/2" at bounding box center [480, 57] width 126 height 9
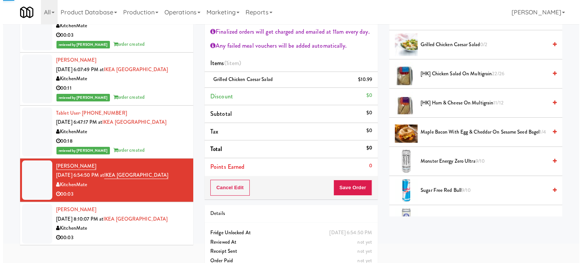
scroll to position [56, 0]
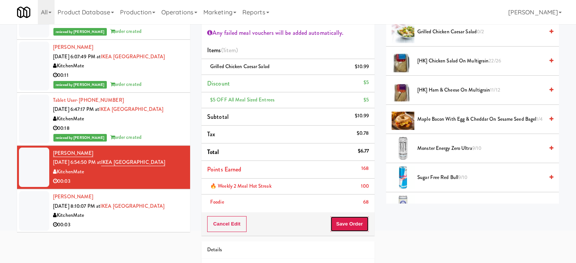
drag, startPoint x: 358, startPoint y: 223, endPoint x: 339, endPoint y: 201, distance: 29.0
click at [358, 223] on button "Save Order" at bounding box center [349, 224] width 39 height 16
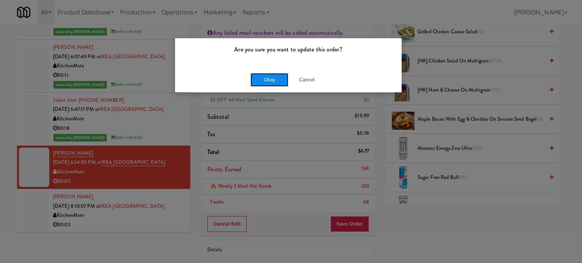
click at [273, 83] on button "Okay" at bounding box center [269, 80] width 38 height 14
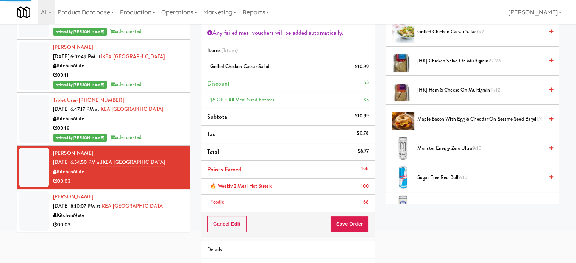
scroll to position [71, 0]
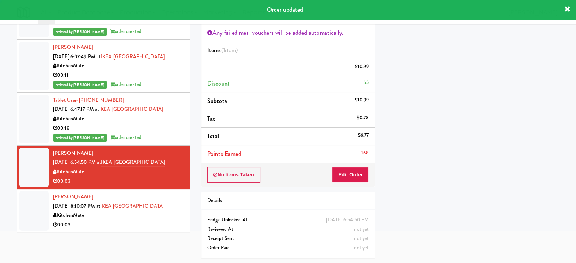
click at [169, 173] on div "KitchenMate" at bounding box center [118, 171] width 131 height 9
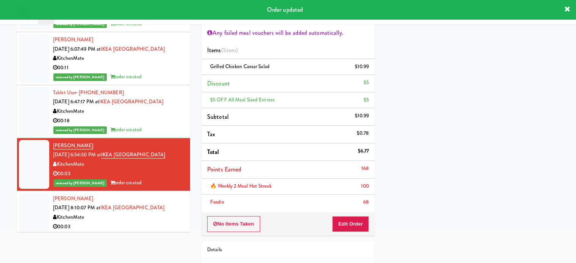
scroll to position [81, 0]
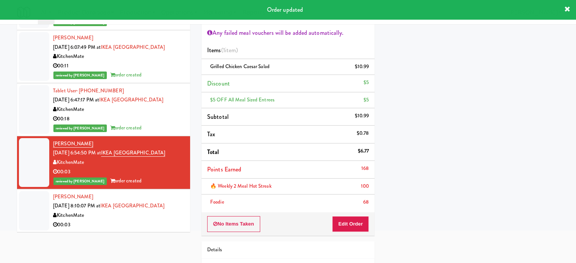
click at [167, 204] on div "[PERSON_NAME] [DATE] 8:10:07 PM at [GEOGRAPHIC_DATA] KitchenMate 00:03" at bounding box center [118, 210] width 131 height 37
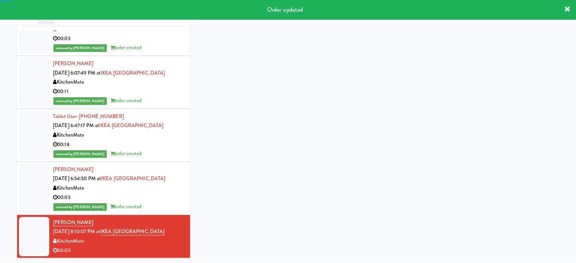
scroll to position [41, 0]
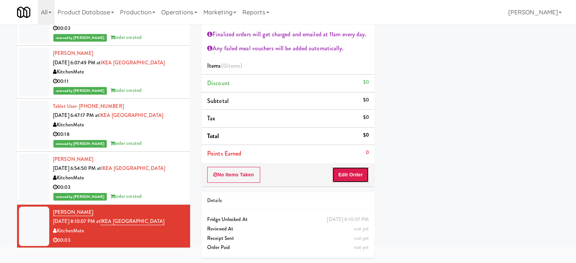
click at [346, 173] on button "Edit Order" at bounding box center [350, 175] width 37 height 16
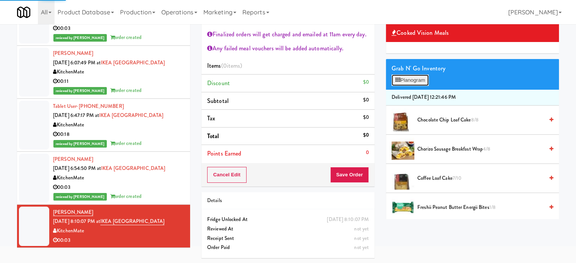
click at [420, 78] on button "Planogram" at bounding box center [410, 80] width 37 height 11
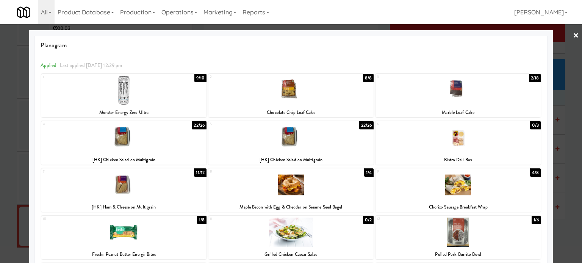
click at [530, 172] on div "4/8" at bounding box center [535, 173] width 11 height 8
click at [574, 101] on div at bounding box center [291, 131] width 582 height 263
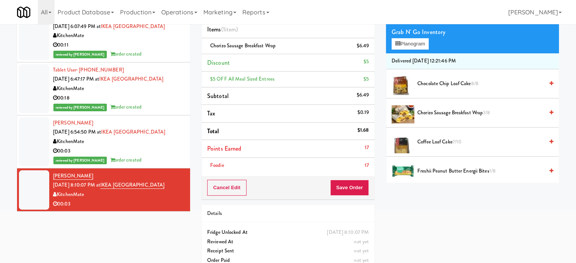
scroll to position [89, 0]
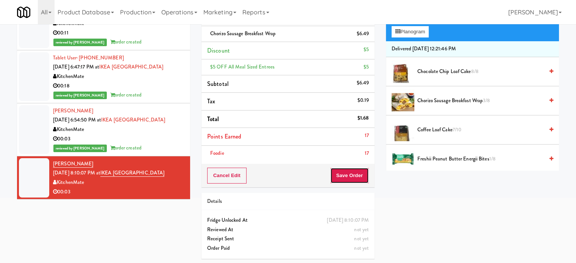
click at [345, 179] on button "Save Order" at bounding box center [349, 176] width 39 height 16
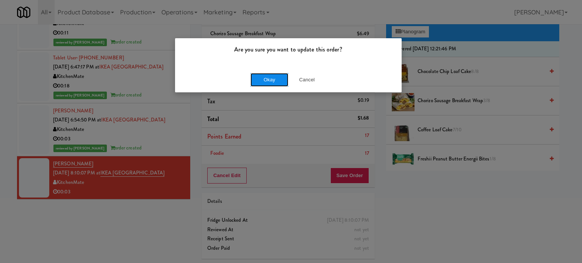
click at [274, 80] on button "Okay" at bounding box center [269, 80] width 38 height 14
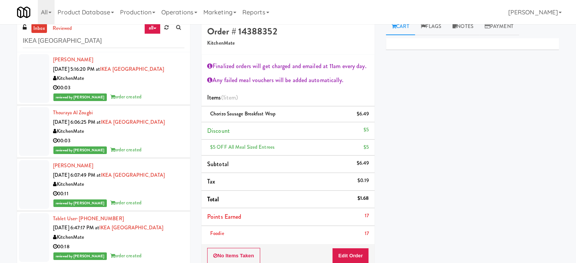
scroll to position [0, 0]
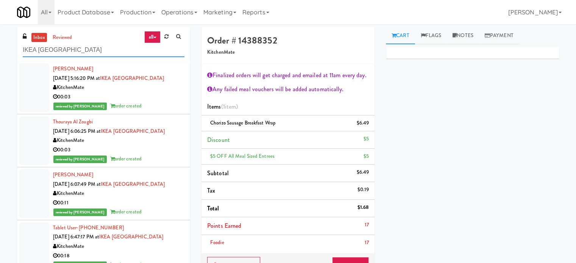
click at [118, 52] on input "IKEA [GEOGRAPHIC_DATA]" at bounding box center [104, 50] width 162 height 14
paste input "[PERSON_NAME] 2nd Breakroom"
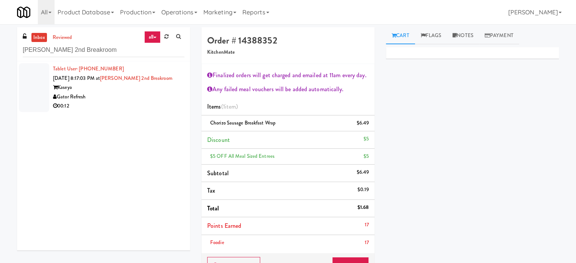
click at [156, 105] on div "00:12" at bounding box center [118, 105] width 131 height 9
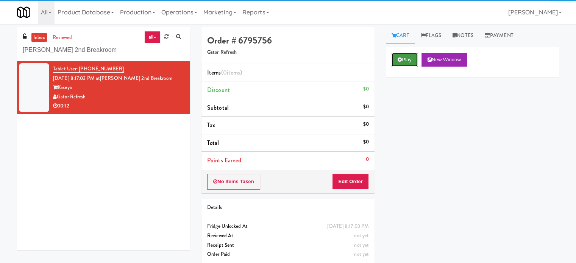
click at [405, 59] on button "Play" at bounding box center [405, 60] width 26 height 14
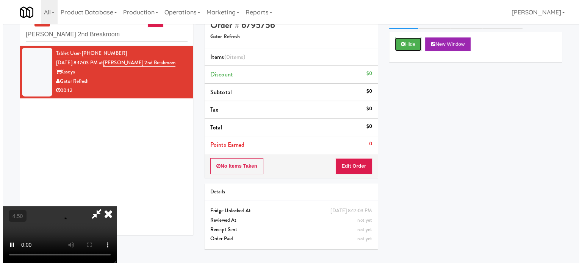
scroll to position [24, 0]
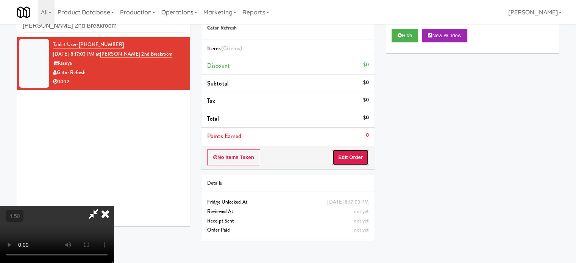
click at [361, 158] on button "Edit Order" at bounding box center [350, 158] width 37 height 16
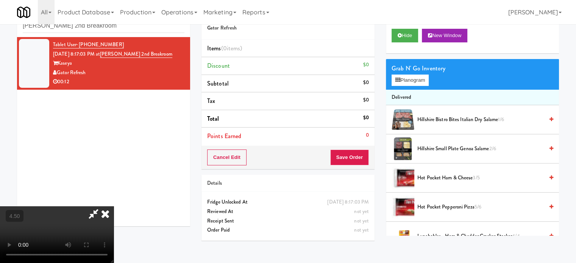
click at [114, 206] on video at bounding box center [57, 234] width 114 height 57
drag, startPoint x: 289, startPoint y: 157, endPoint x: 287, endPoint y: 150, distance: 8.0
click at [114, 206] on video at bounding box center [57, 234] width 114 height 57
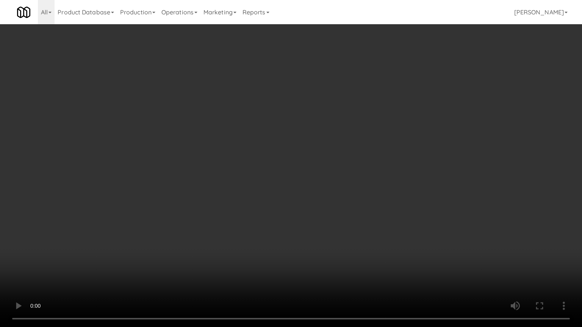
click at [298, 128] on video at bounding box center [291, 163] width 582 height 327
click at [300, 129] on video at bounding box center [291, 163] width 582 height 327
click at [312, 137] on video at bounding box center [291, 163] width 582 height 327
click at [316, 135] on video at bounding box center [291, 163] width 582 height 327
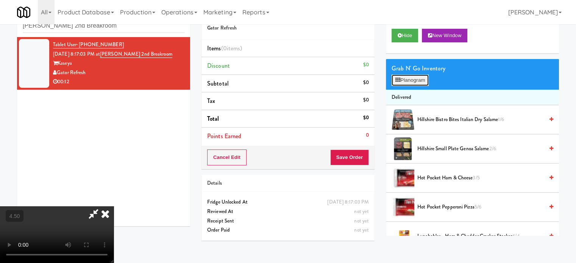
click at [429, 77] on button "Planogram" at bounding box center [410, 80] width 37 height 11
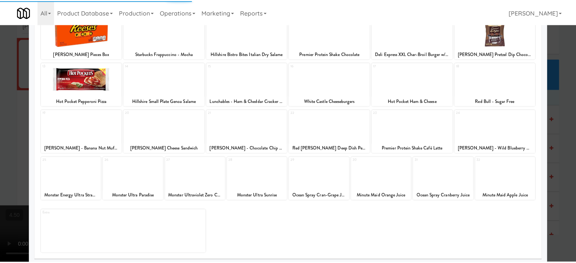
scroll to position [108, 0]
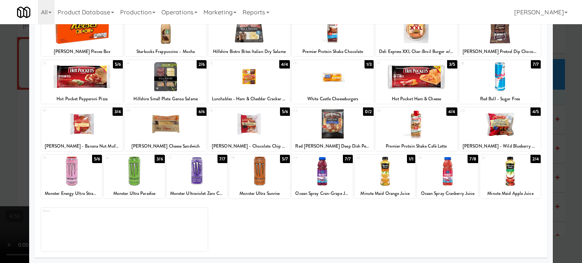
click at [532, 158] on div "2/4" at bounding box center [535, 159] width 10 height 8
click at [558, 164] on div at bounding box center [291, 131] width 582 height 263
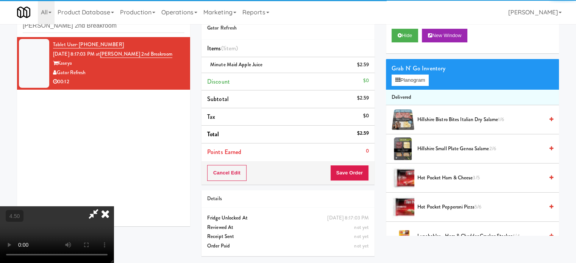
click at [114, 206] on video at bounding box center [57, 234] width 114 height 57
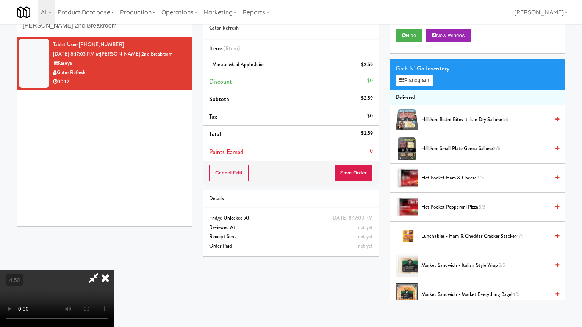
click at [114, 263] on video at bounding box center [57, 298] width 114 height 57
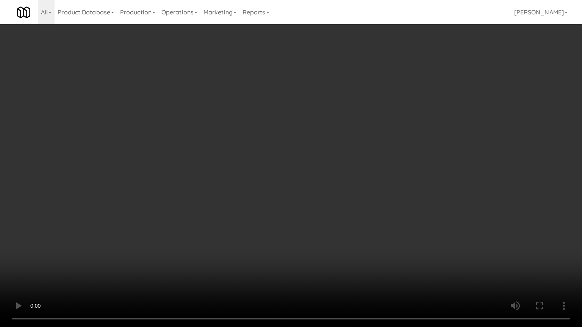
click at [220, 187] on video at bounding box center [291, 163] width 582 height 327
click at [225, 194] on video at bounding box center [291, 163] width 582 height 327
click at [272, 177] on video at bounding box center [291, 163] width 582 height 327
drag, startPoint x: 298, startPoint y: 174, endPoint x: 336, endPoint y: 77, distance: 104.4
click at [298, 173] on video at bounding box center [291, 163] width 582 height 327
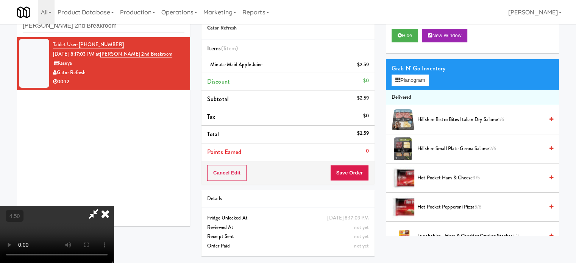
click at [114, 206] on icon at bounding box center [105, 213] width 17 height 15
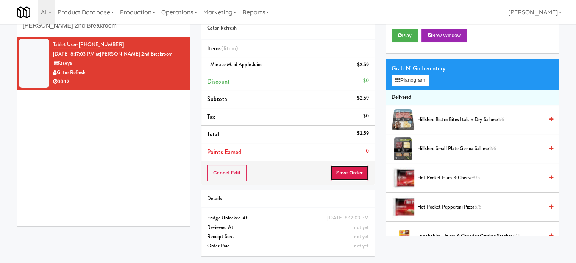
click at [343, 175] on button "Save Order" at bounding box center [349, 173] width 39 height 16
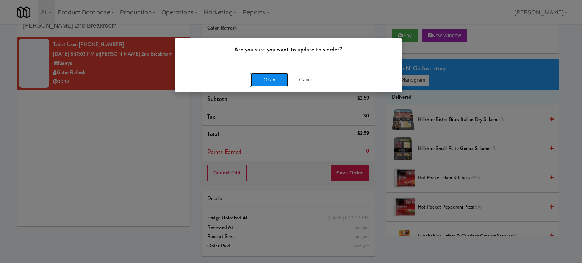
click at [273, 83] on button "Okay" at bounding box center [269, 80] width 38 height 14
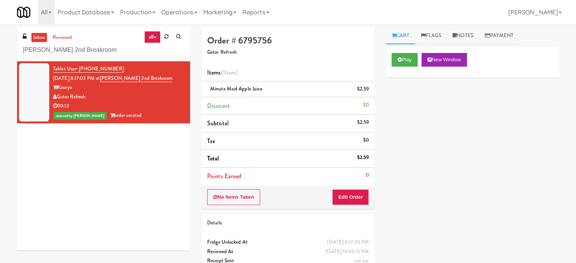
click at [100, 58] on div "inbox reviewed all all unclear take inventory issue suspicious failed recent Ka…" at bounding box center [103, 44] width 173 height 34
click at [101, 51] on input "[PERSON_NAME] 2nd Breakroom" at bounding box center [104, 50] width 162 height 14
click at [101, 50] on input "[PERSON_NAME] 2nd Breakroom" at bounding box center [104, 50] width 162 height 14
paste input "The Pointe-Outpost-C2"
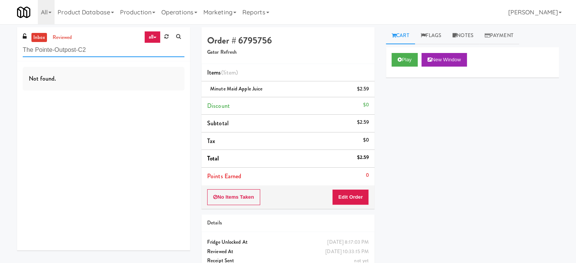
click at [89, 45] on input "The Pointe-Outpost-C2" at bounding box center [104, 50] width 162 height 14
click at [90, 44] on input "The Pointe-Outpost-C2" at bounding box center [104, 50] width 162 height 14
click at [91, 48] on input "The Pointe-Outpost-C2" at bounding box center [104, 50] width 162 height 14
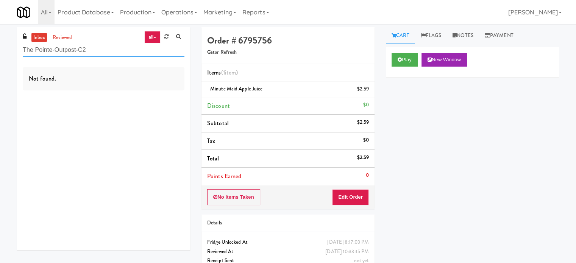
click at [91, 48] on input "The Pointe-Outpost-C2" at bounding box center [104, 50] width 162 height 14
paste input "2775 - Cafeteria - Boston Scientific"
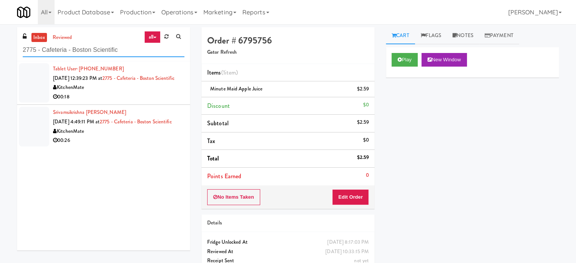
type input "2775 - Cafeteria - Boston Scientific"
click at [167, 102] on div "00:18" at bounding box center [118, 96] width 131 height 9
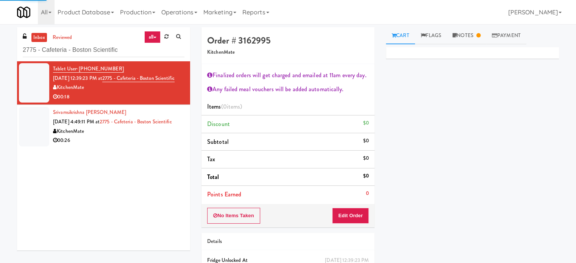
drag, startPoint x: 465, startPoint y: 36, endPoint x: 468, endPoint y: 55, distance: 18.9
click at [465, 40] on link "Notes" at bounding box center [466, 35] width 39 height 17
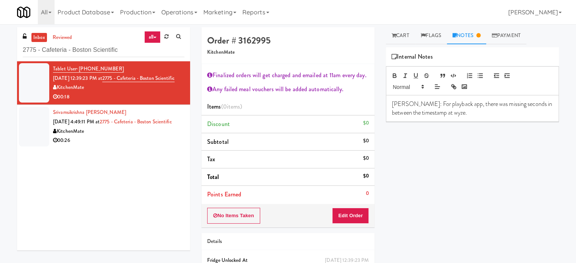
click at [125, 145] on div "00:26" at bounding box center [118, 140] width 131 height 9
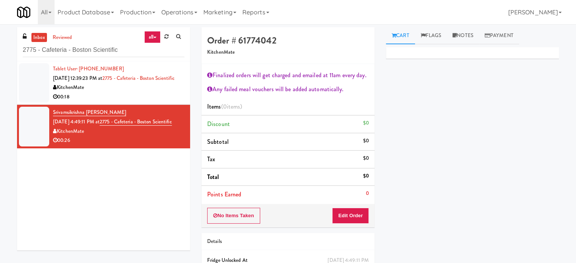
click at [151, 92] on div "KitchenMate" at bounding box center [118, 87] width 131 height 9
